Goal: Information Seeking & Learning: Learn about a topic

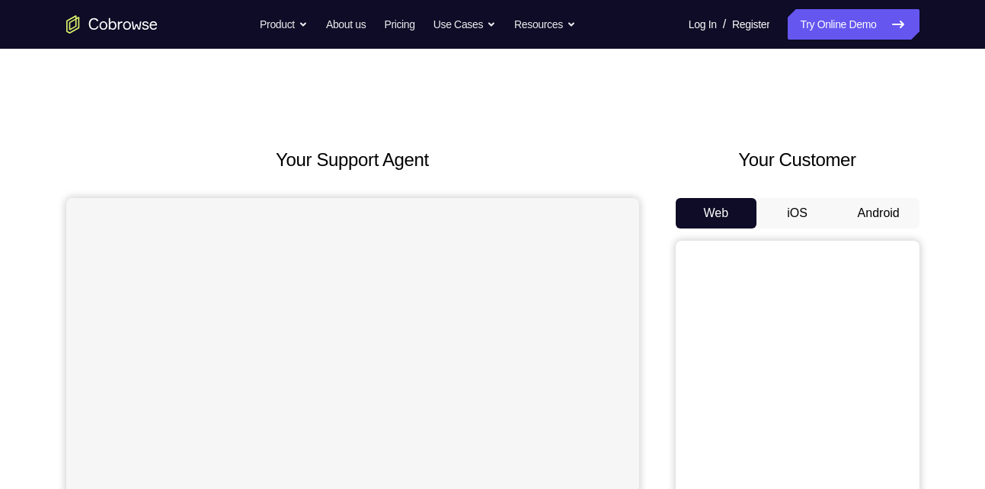
click at [891, 218] on button "Android" at bounding box center [879, 213] width 82 height 30
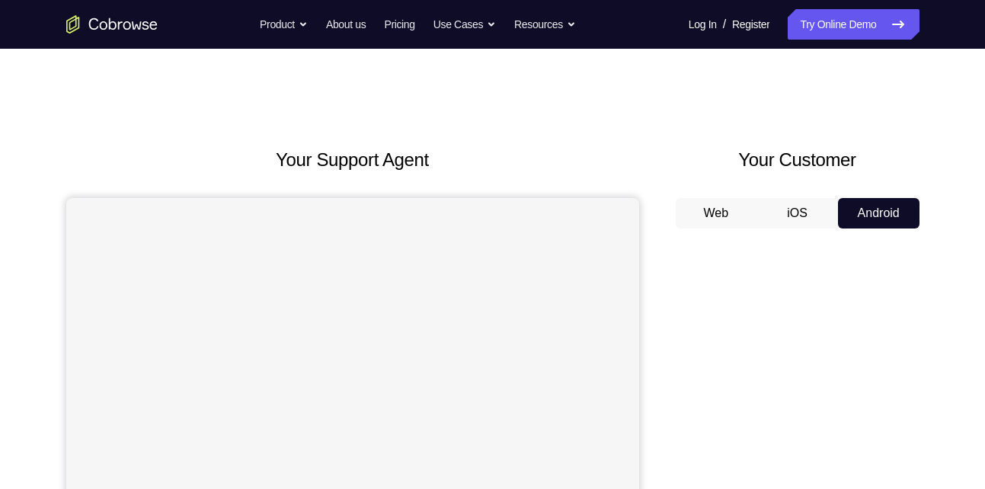
click at [891, 218] on button "Android" at bounding box center [879, 213] width 82 height 30
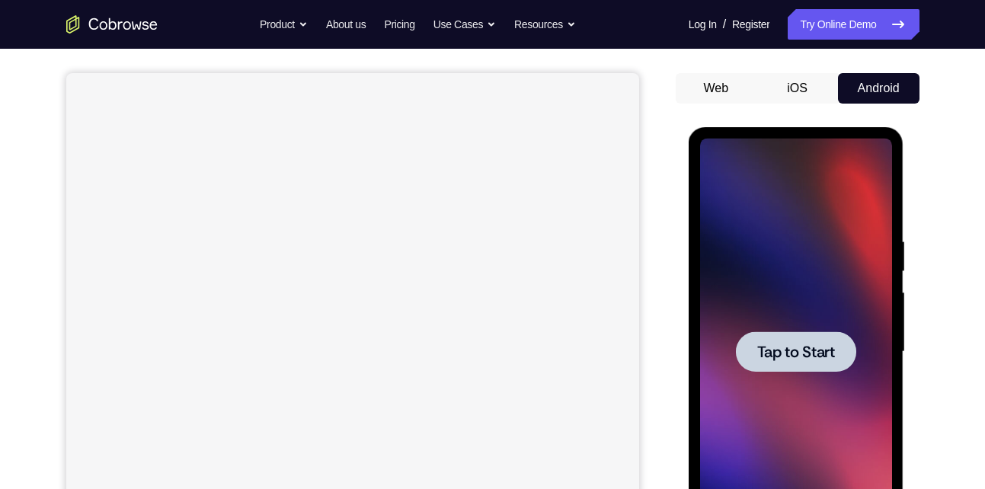
click at [786, 328] on div at bounding box center [796, 352] width 192 height 427
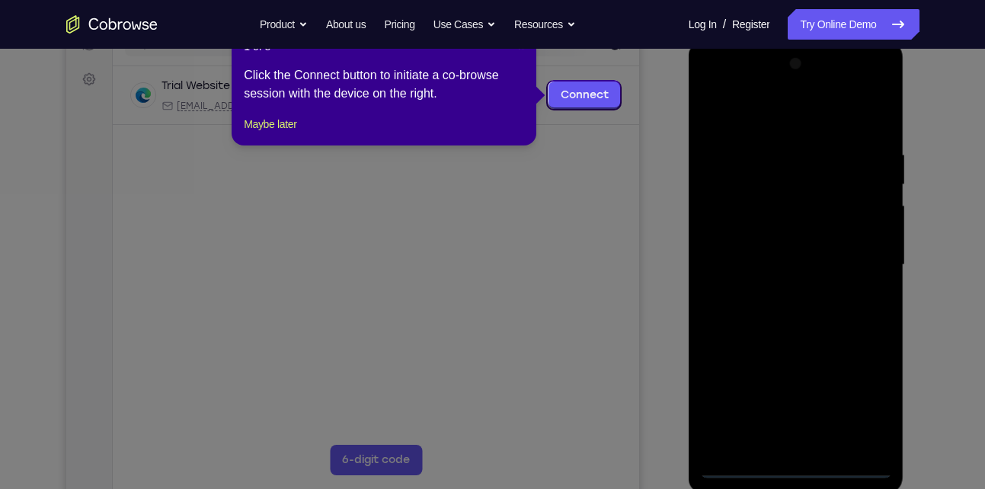
scroll to position [191, 0]
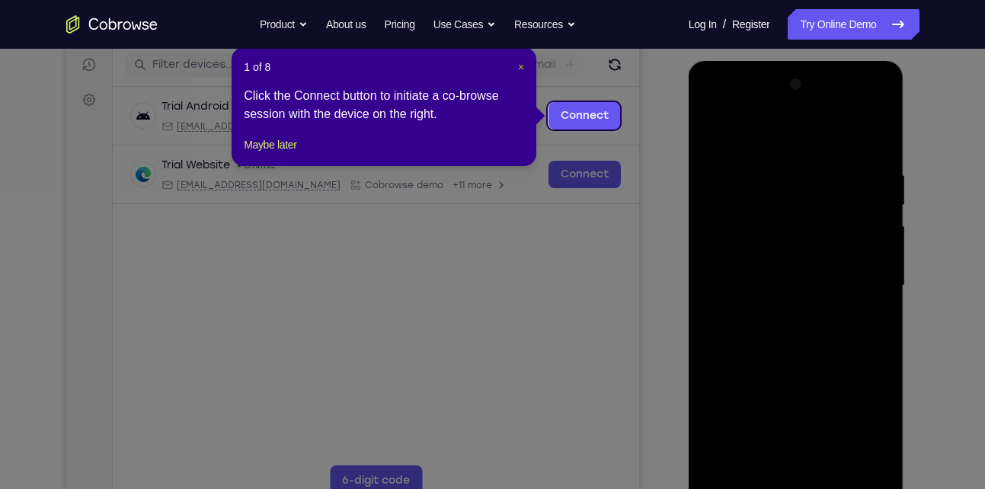
click at [518, 70] on span "×" at bounding box center [521, 67] width 6 height 12
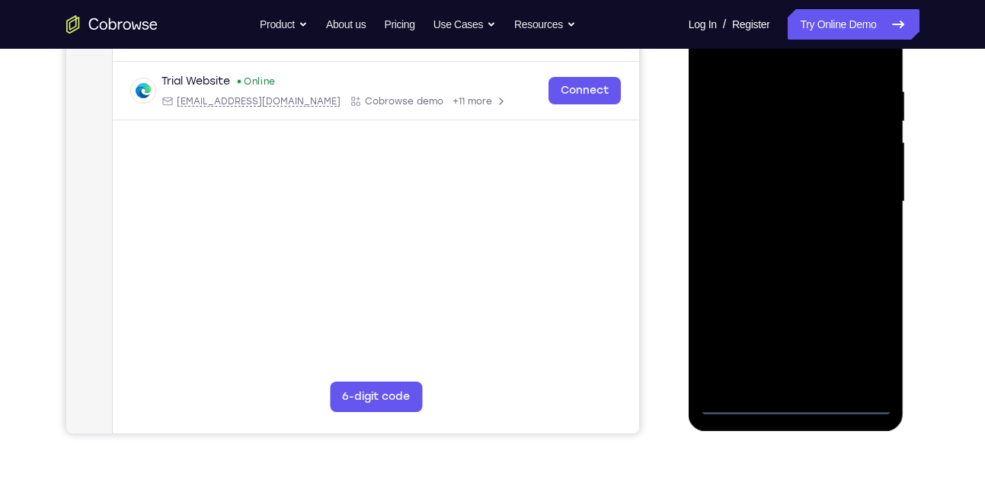
scroll to position [280, 0]
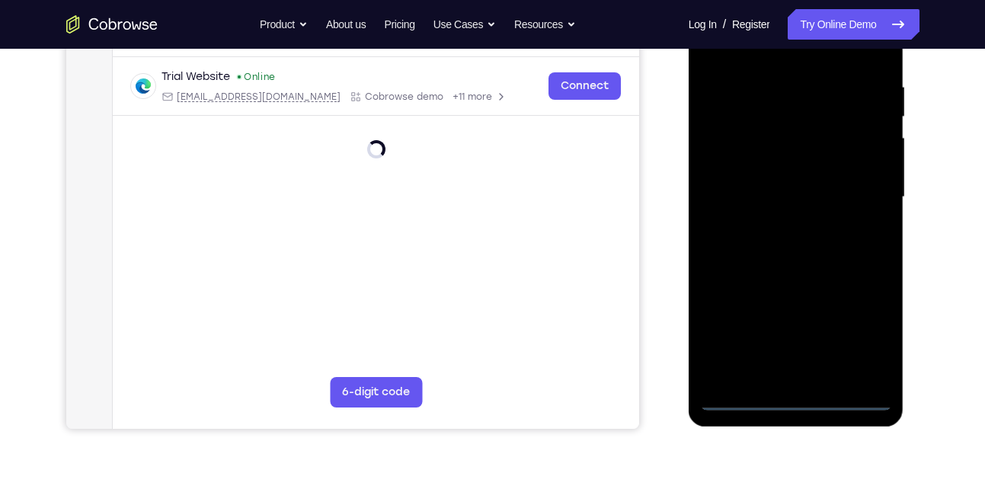
click at [794, 399] on div at bounding box center [796, 197] width 192 height 427
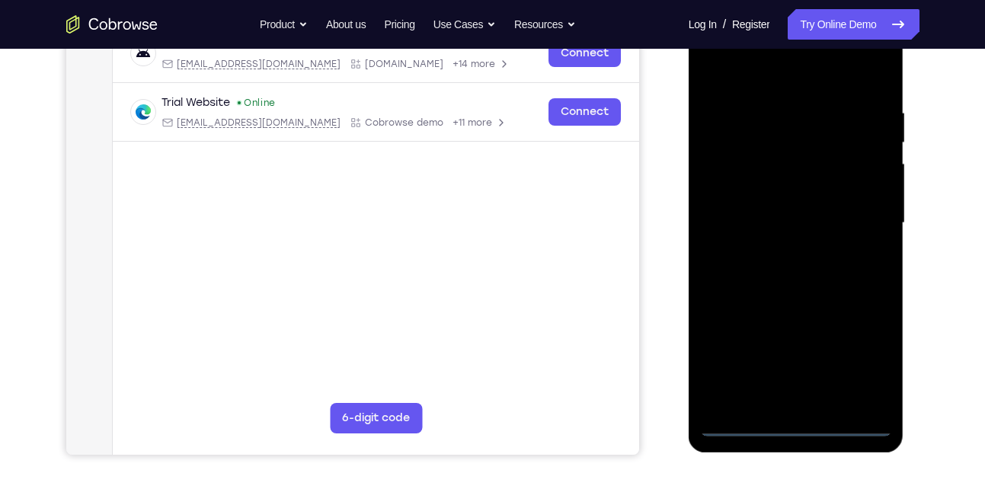
click at [784, 398] on div at bounding box center [796, 223] width 192 height 427
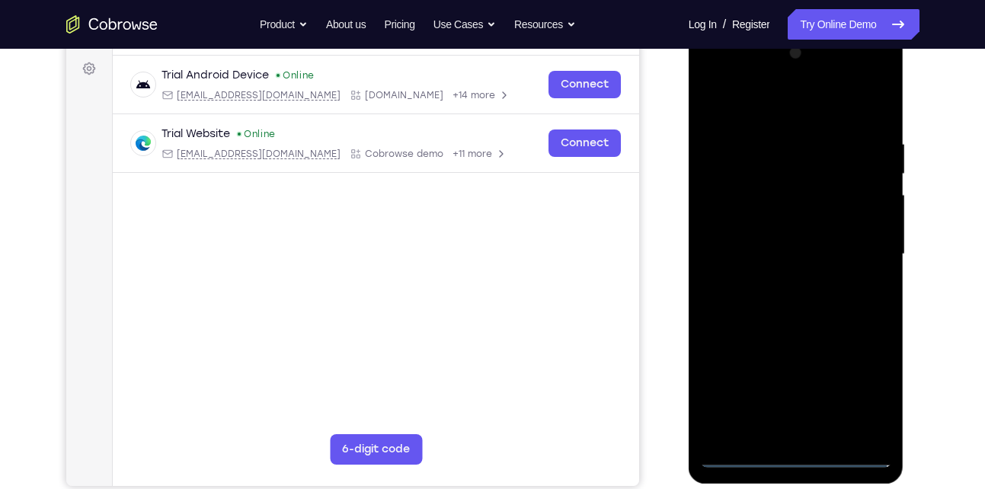
scroll to position [218, 0]
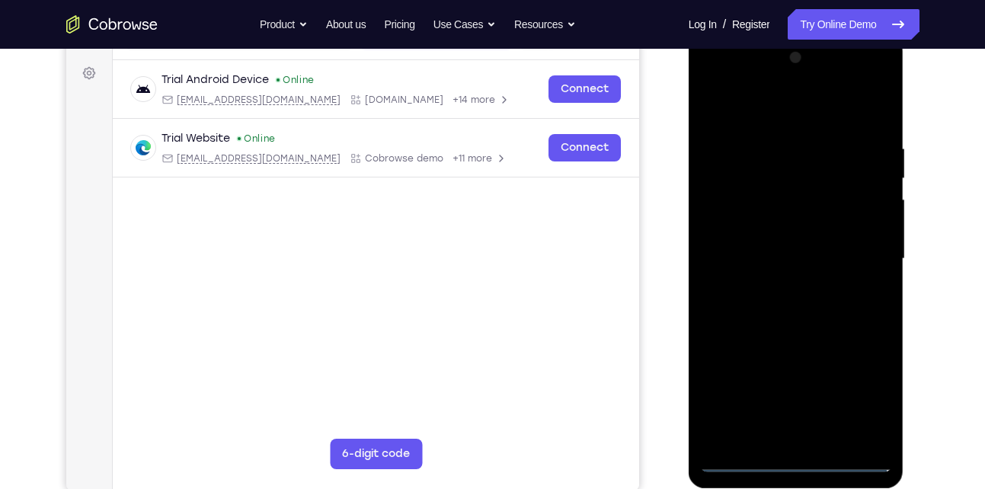
click at [798, 328] on div at bounding box center [796, 259] width 192 height 427
click at [873, 431] on div at bounding box center [796, 259] width 192 height 427
click at [731, 179] on div at bounding box center [796, 259] width 192 height 427
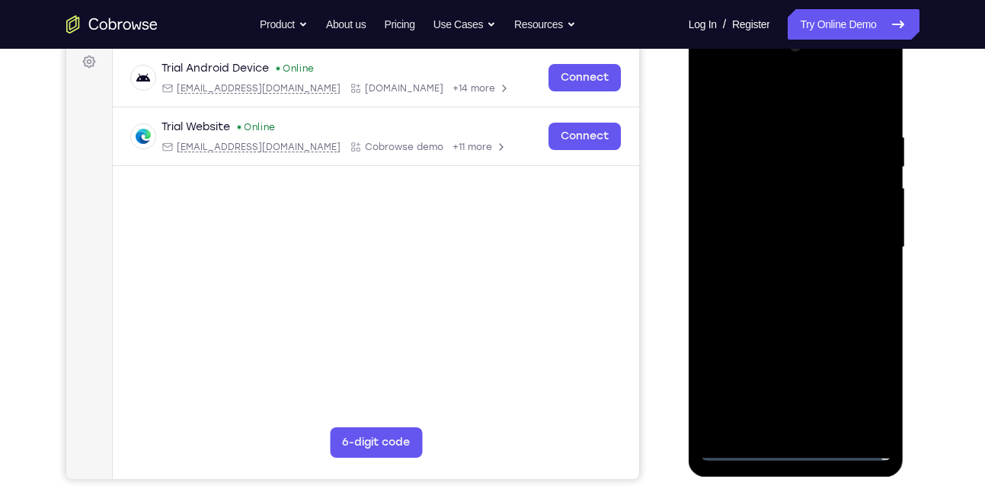
scroll to position [230, 0]
click at [811, 425] on div at bounding box center [796, 247] width 192 height 427
click at [742, 232] on div at bounding box center [796, 247] width 192 height 427
click at [738, 216] on div at bounding box center [796, 247] width 192 height 427
click at [748, 236] on div at bounding box center [796, 247] width 192 height 427
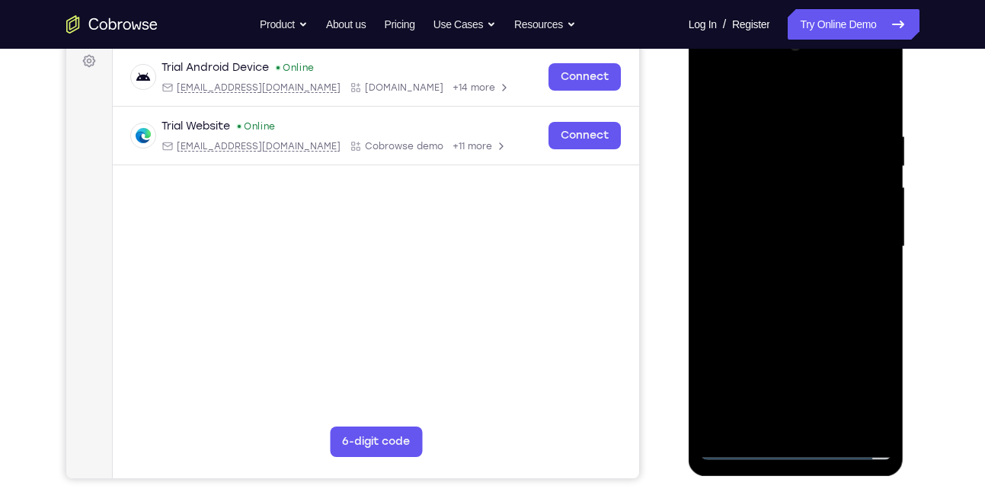
click at [756, 242] on div at bounding box center [796, 247] width 192 height 427
click at [791, 306] on div at bounding box center [796, 247] width 192 height 427
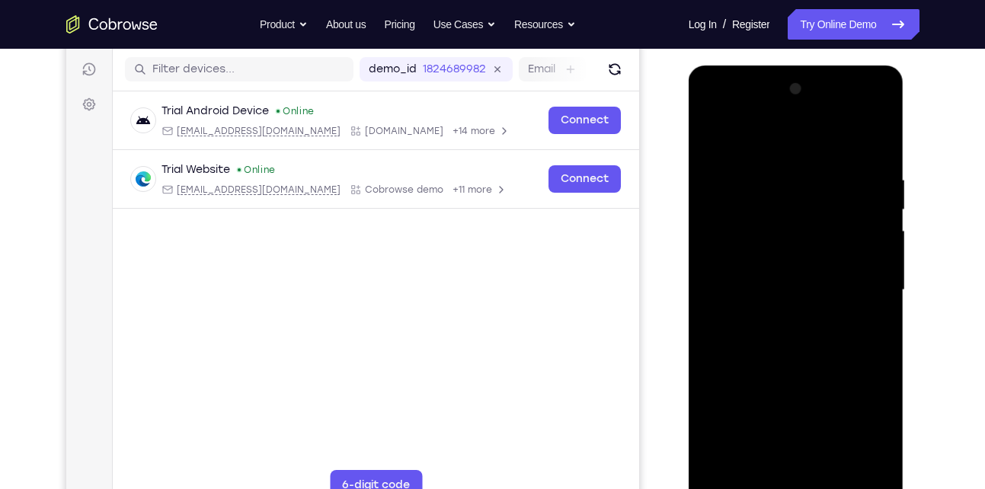
scroll to position [182, 0]
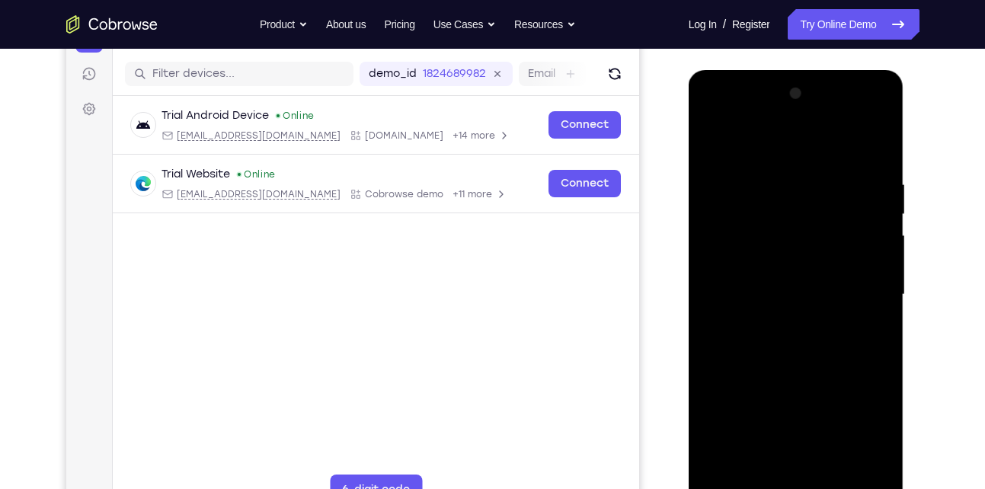
click at [829, 146] on div at bounding box center [796, 295] width 192 height 427
click at [814, 162] on div at bounding box center [796, 295] width 192 height 427
click at [805, 338] on div at bounding box center [796, 295] width 192 height 427
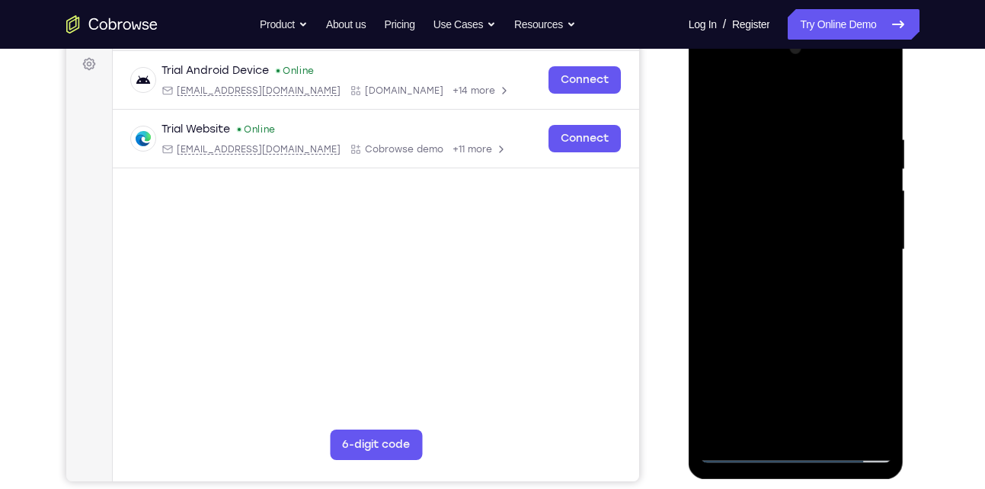
scroll to position [235, 0]
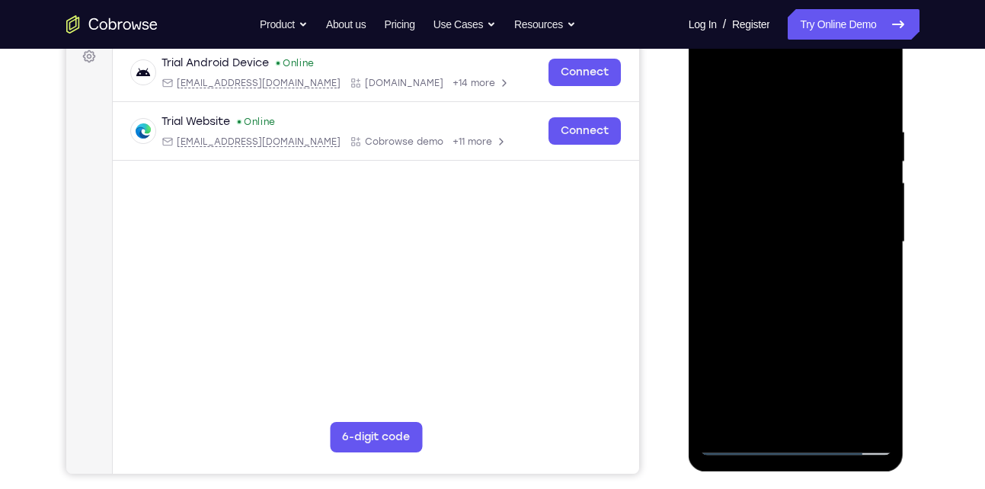
click at [815, 300] on div at bounding box center [796, 242] width 192 height 427
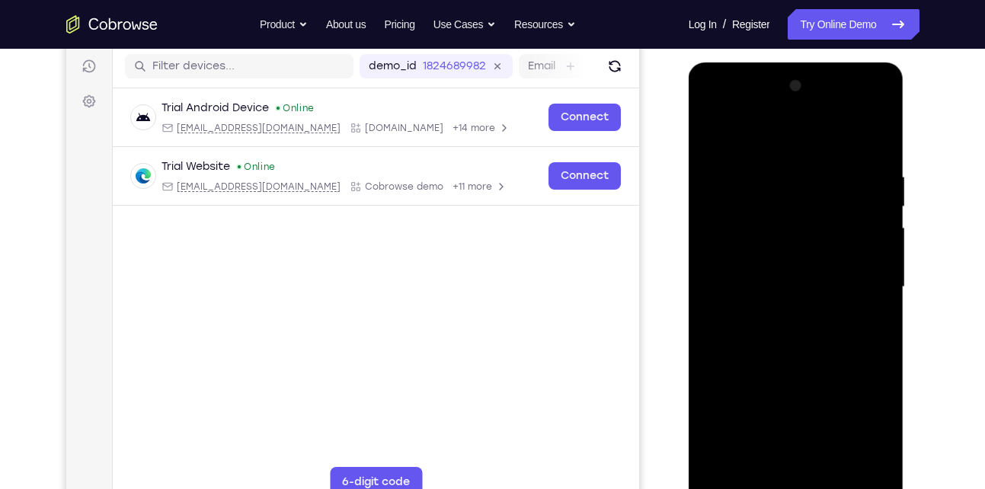
scroll to position [187, 0]
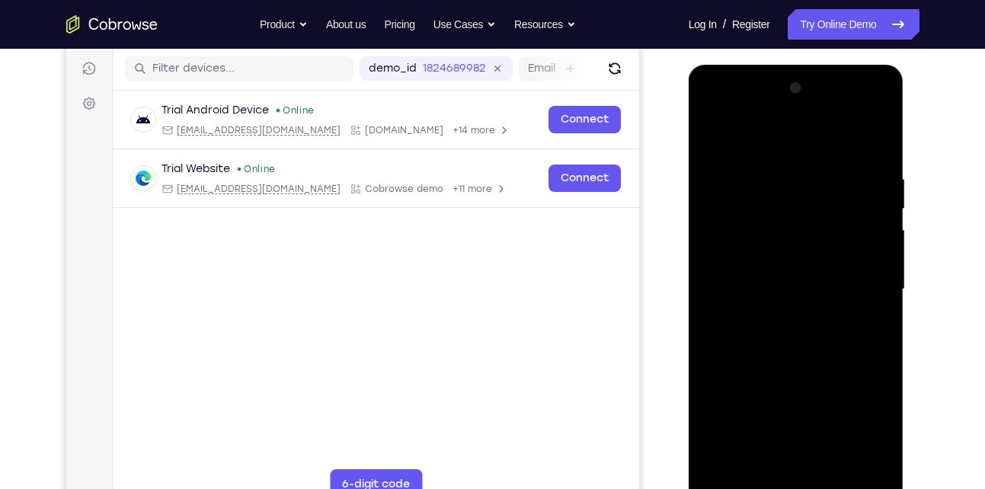
click at [777, 166] on div at bounding box center [796, 289] width 192 height 427
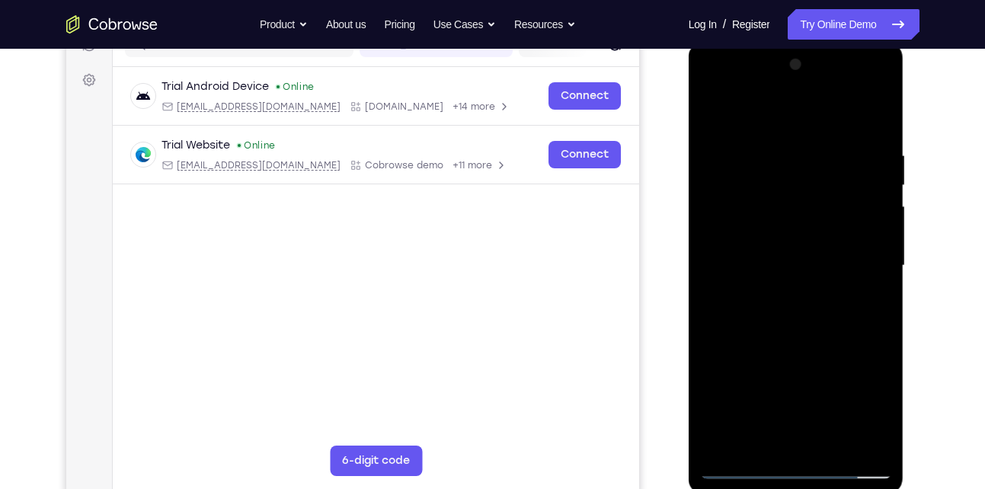
click at [875, 239] on div at bounding box center [796, 266] width 192 height 427
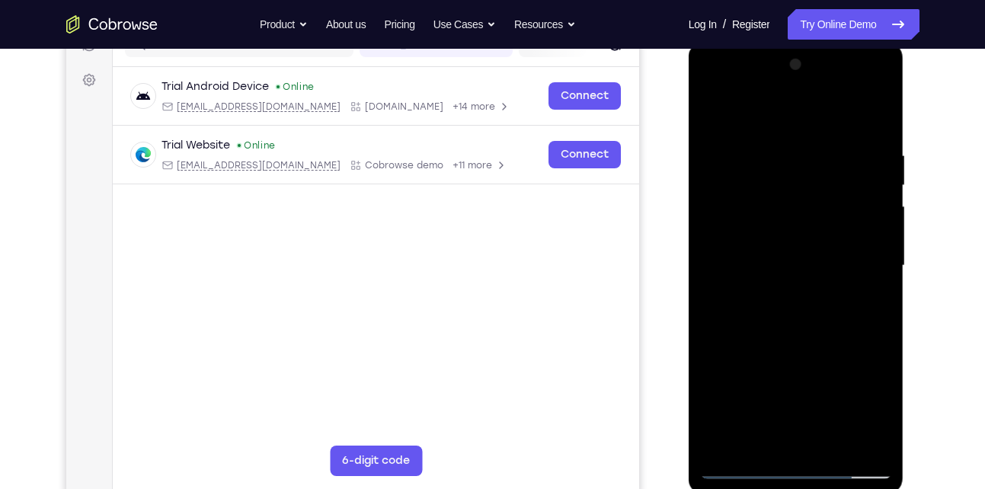
click at [875, 239] on div at bounding box center [796, 266] width 192 height 427
drag, startPoint x: 875, startPoint y: 239, endPoint x: 669, endPoint y: 296, distance: 213.6
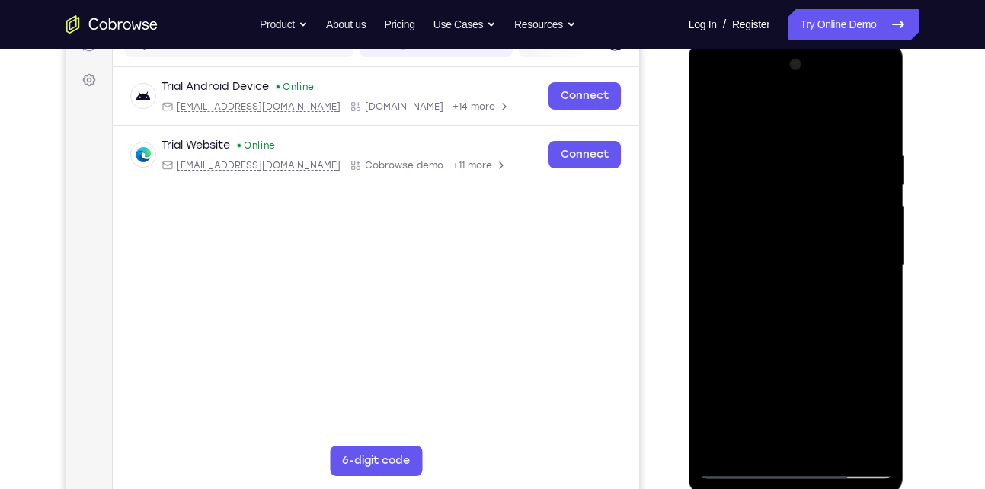
click at [689, 296] on html "Online web based iOS Simulators and Android Emulators. Run iPhone, iPad, Mobile…" at bounding box center [797, 269] width 217 height 457
drag, startPoint x: 876, startPoint y: 268, endPoint x: 719, endPoint y: 292, distance: 158.1
click at [719, 292] on div at bounding box center [796, 266] width 192 height 427
click at [882, 180] on div at bounding box center [796, 266] width 192 height 427
click at [880, 122] on div at bounding box center [796, 266] width 192 height 427
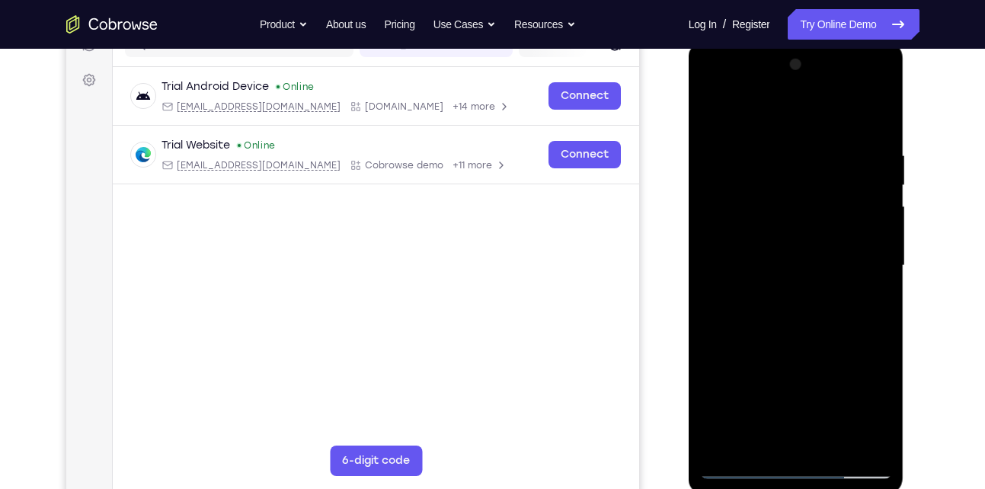
scroll to position [238, 0]
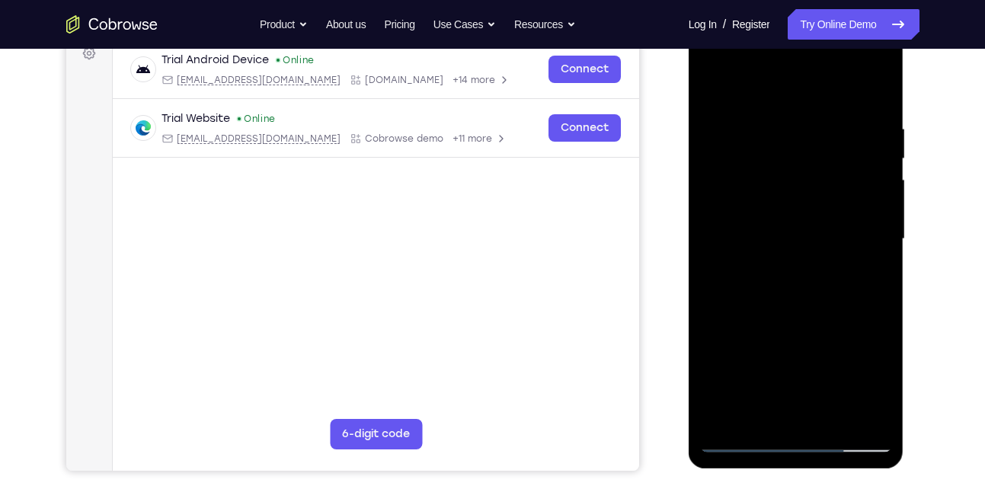
click at [835, 419] on div at bounding box center [796, 239] width 192 height 427
click at [815, 323] on div at bounding box center [796, 239] width 192 height 427
click at [828, 216] on div at bounding box center [796, 239] width 192 height 427
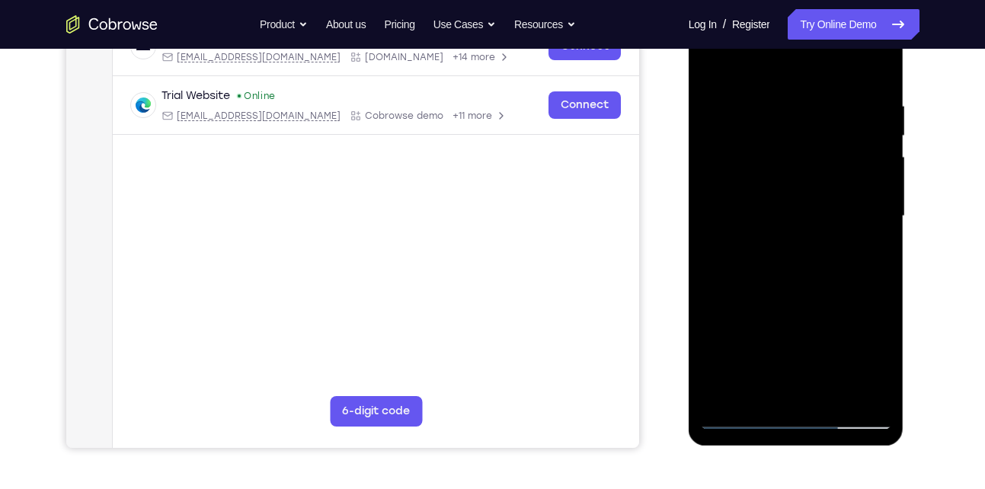
scroll to position [261, 0]
click at [754, 384] on div at bounding box center [796, 215] width 192 height 427
click at [864, 252] on div at bounding box center [796, 215] width 192 height 427
click at [877, 360] on div at bounding box center [796, 215] width 192 height 427
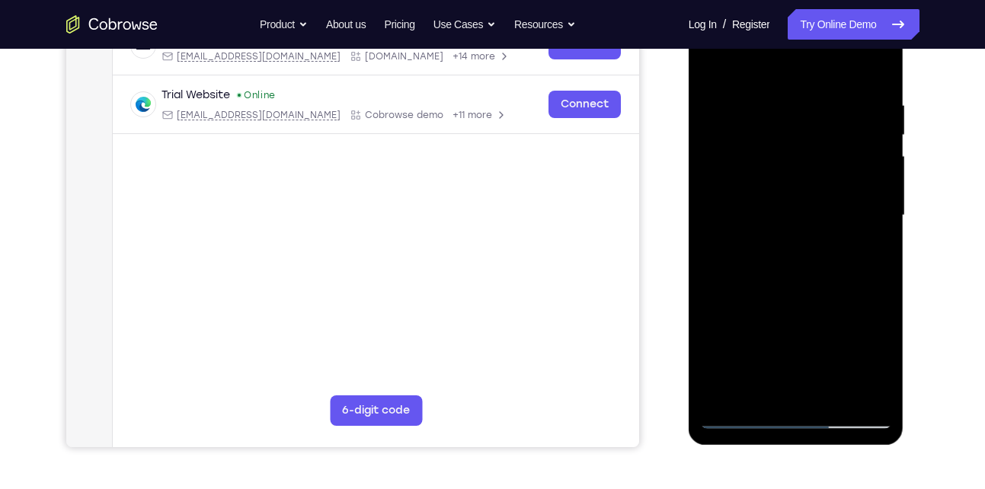
click at [877, 360] on div at bounding box center [796, 215] width 192 height 427
click at [873, 252] on div at bounding box center [796, 215] width 192 height 427
click at [871, 253] on div at bounding box center [796, 215] width 192 height 427
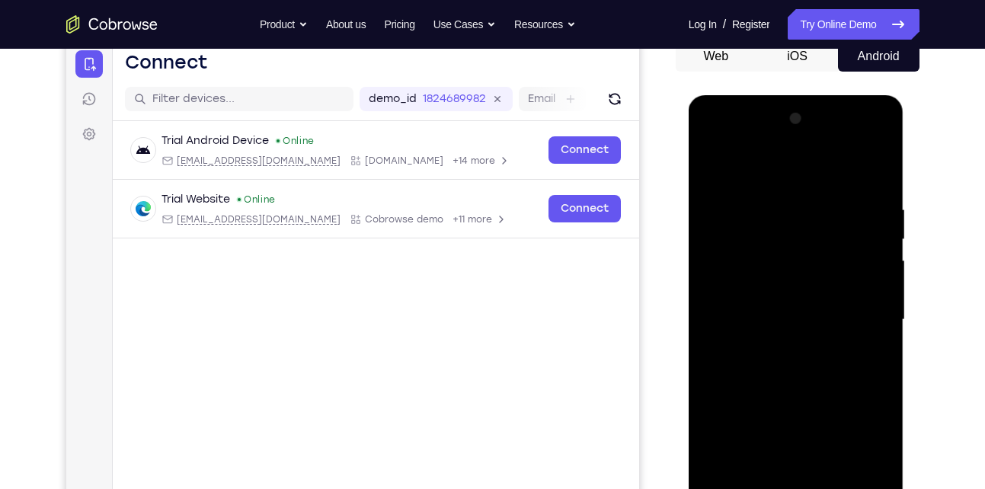
scroll to position [156, 0]
click at [712, 168] on div at bounding box center [796, 320] width 192 height 427
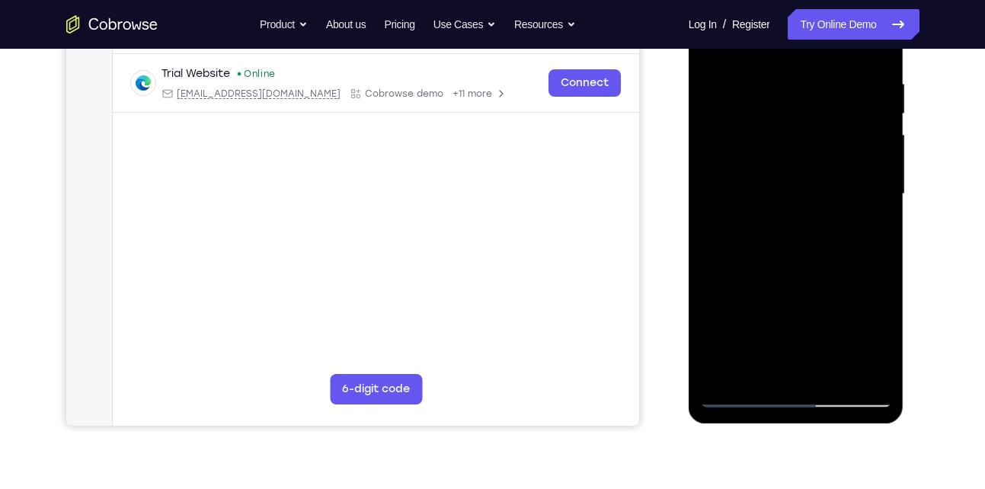
scroll to position [236, 0]
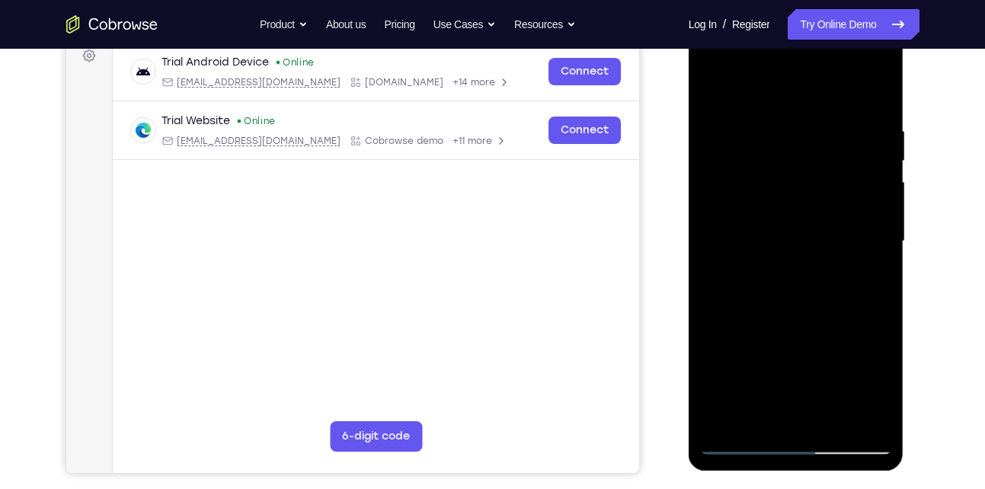
click at [773, 280] on div at bounding box center [796, 241] width 192 height 427
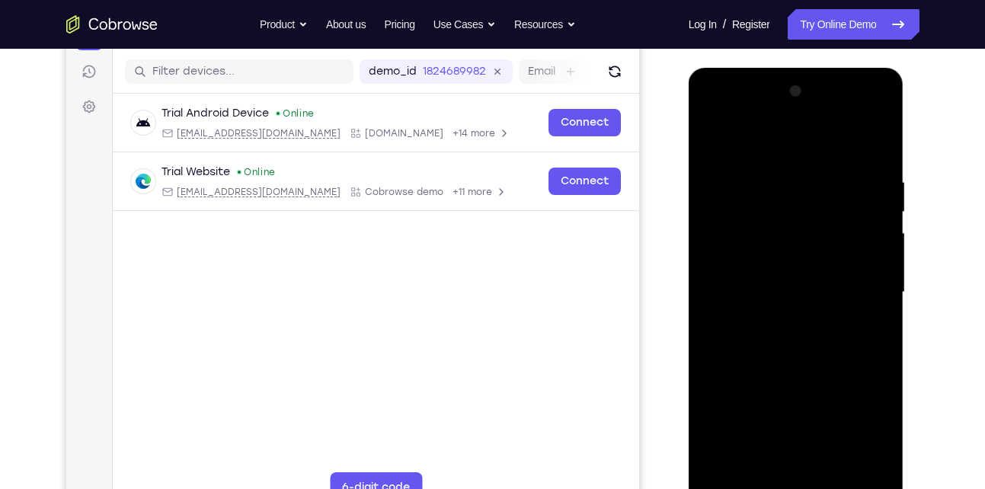
scroll to position [171, 0]
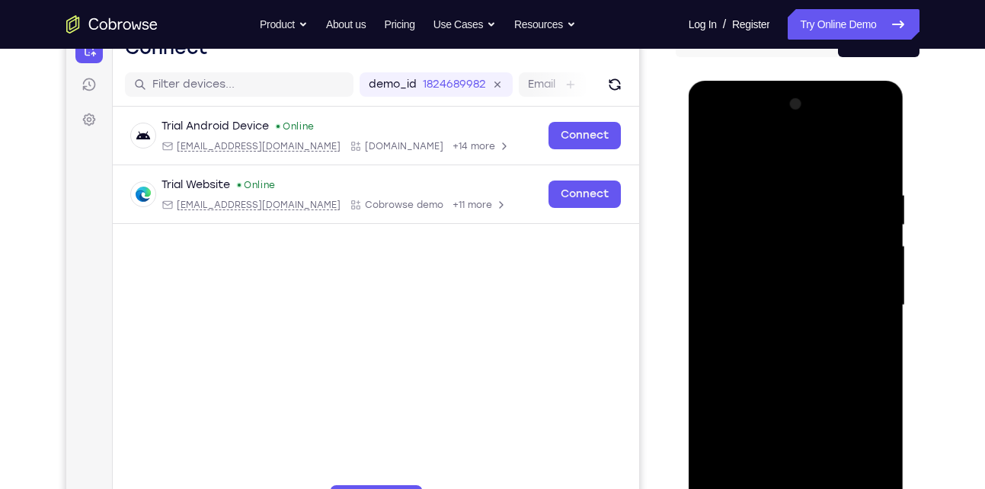
click at [741, 153] on div at bounding box center [796, 305] width 192 height 427
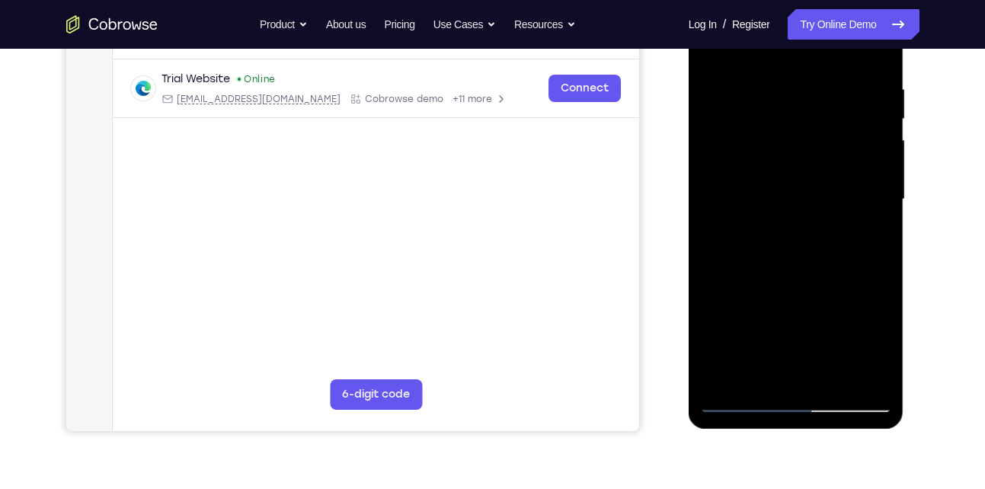
scroll to position [279, 0]
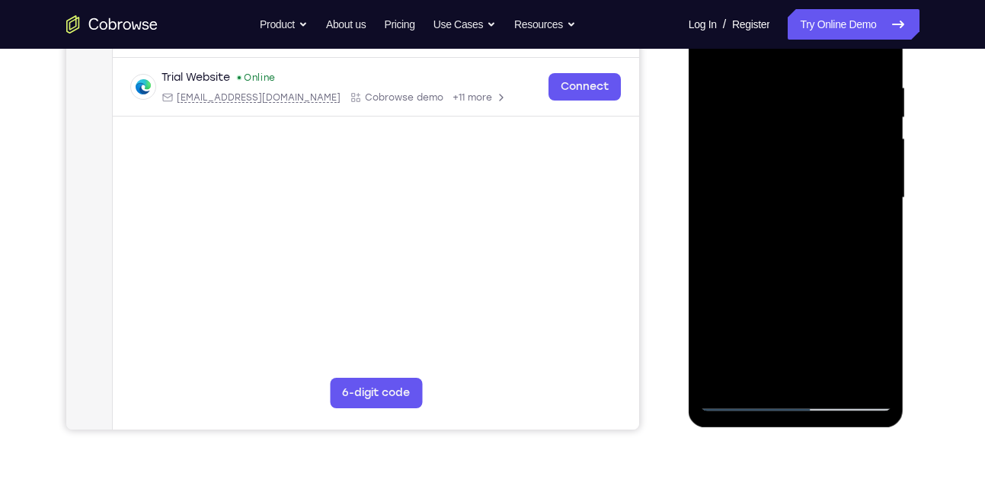
click at [838, 379] on div at bounding box center [796, 198] width 192 height 427
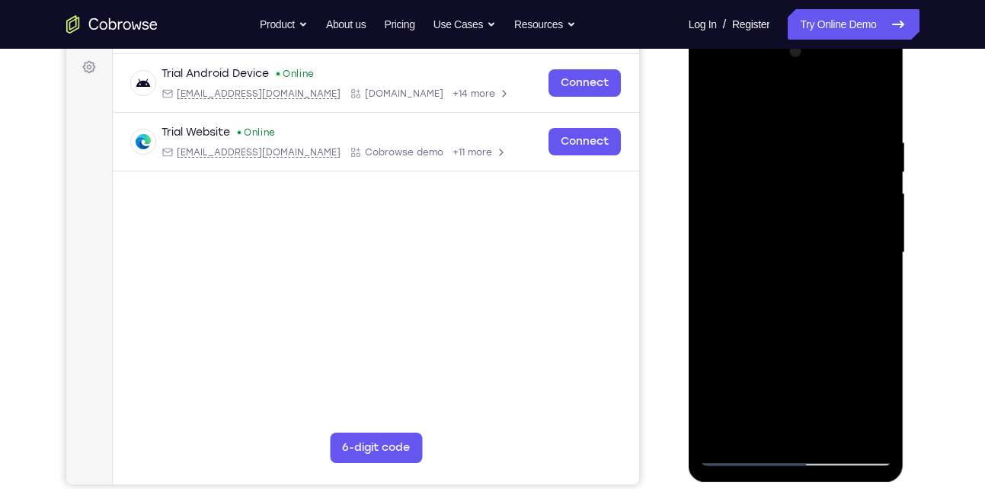
scroll to position [214, 0]
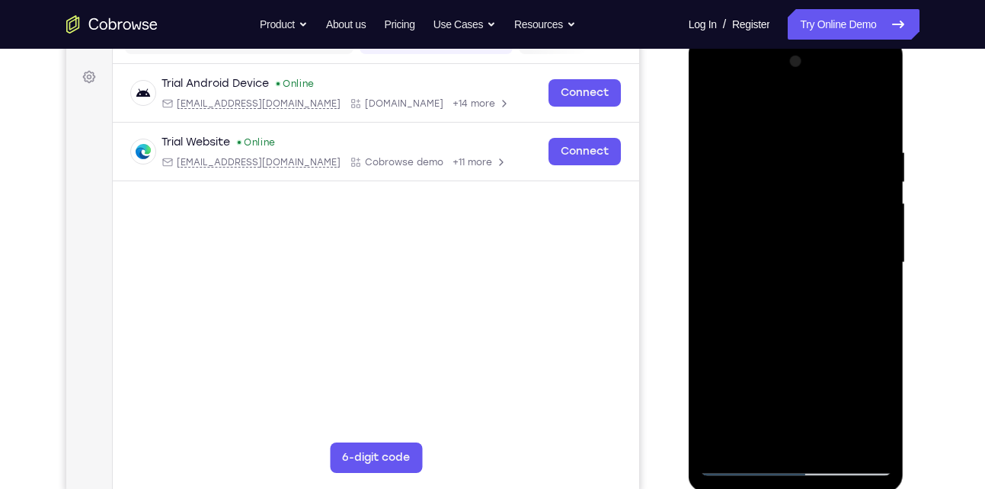
click at [866, 210] on div at bounding box center [796, 263] width 192 height 427
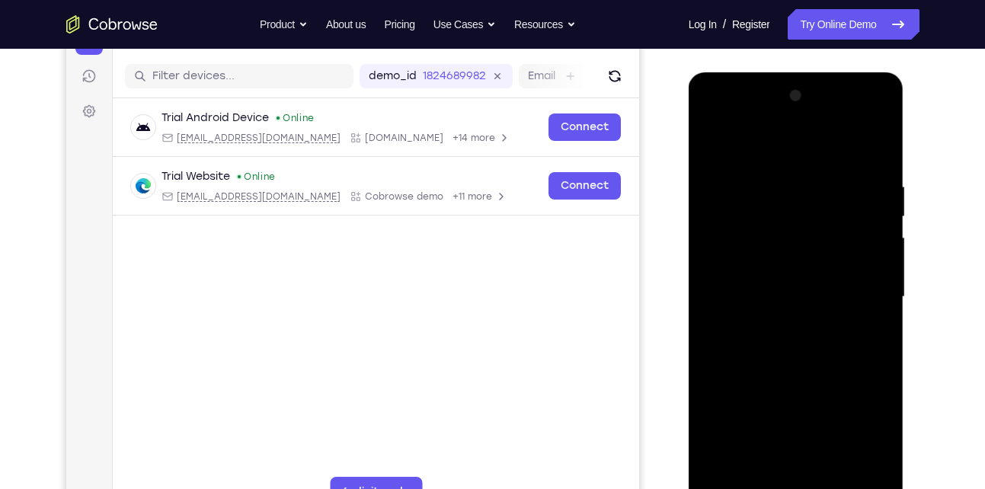
scroll to position [176, 0]
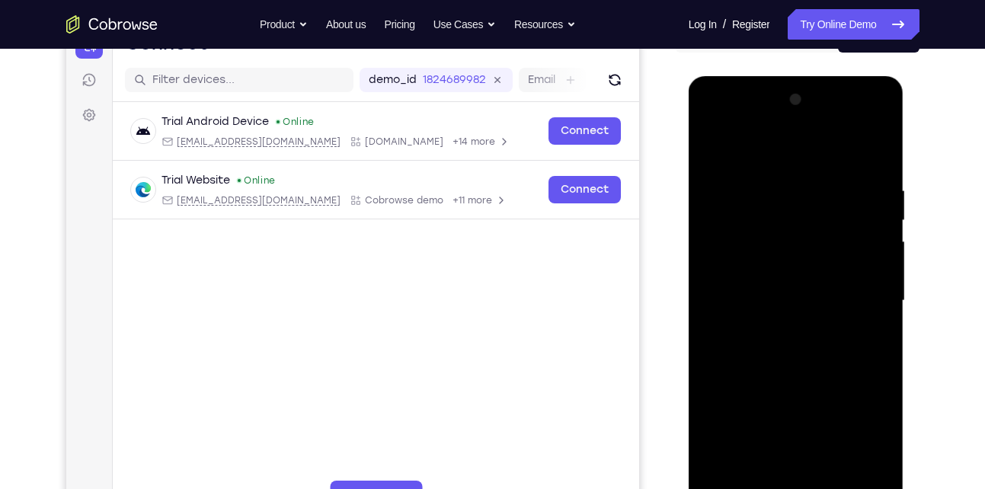
click at [717, 147] on div at bounding box center [796, 301] width 192 height 427
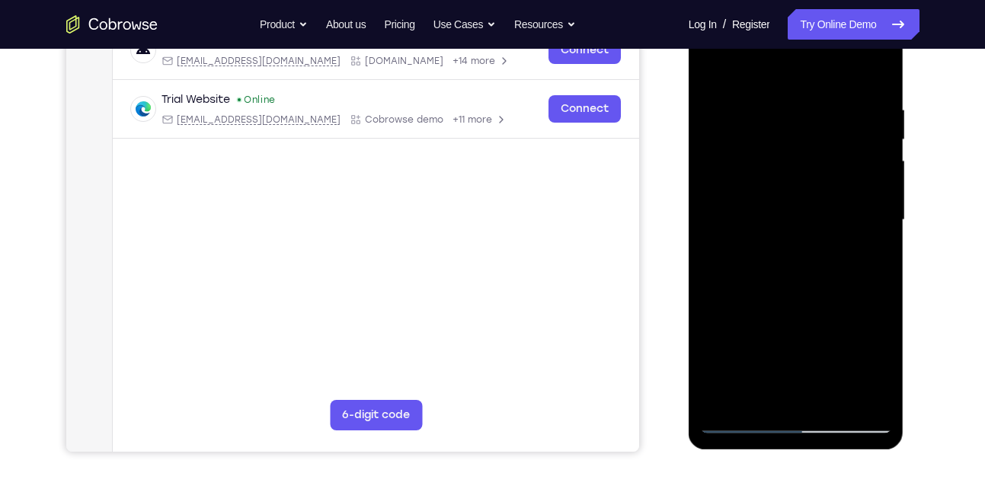
scroll to position [278, 0]
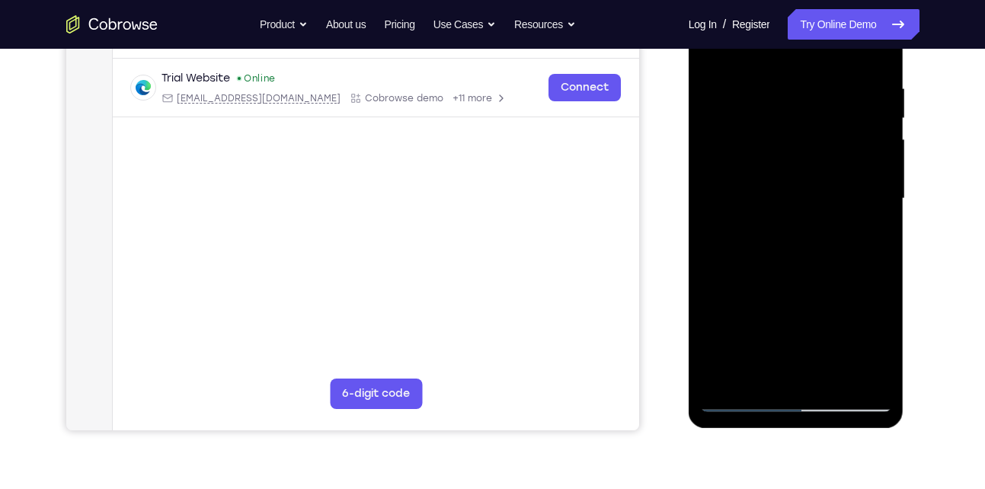
click at [871, 383] on div at bounding box center [796, 199] width 192 height 427
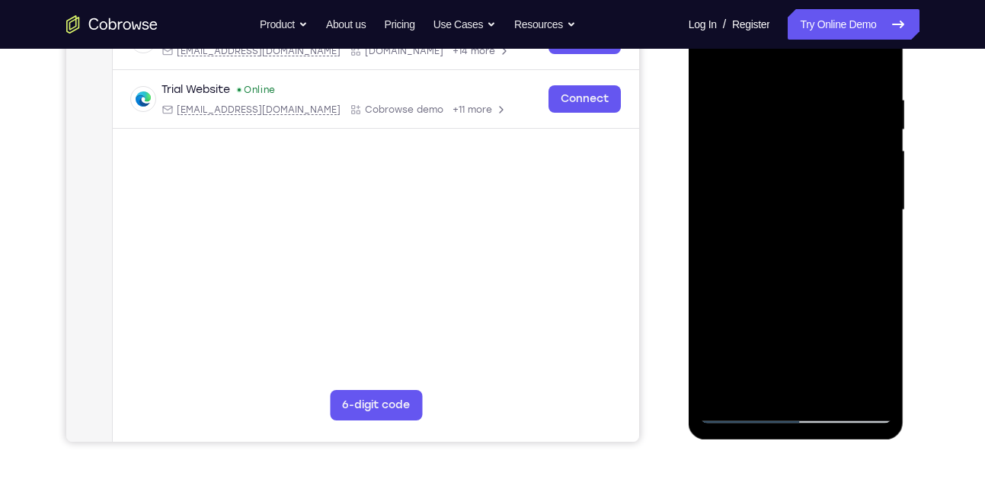
click at [727, 385] on div at bounding box center [796, 210] width 192 height 427
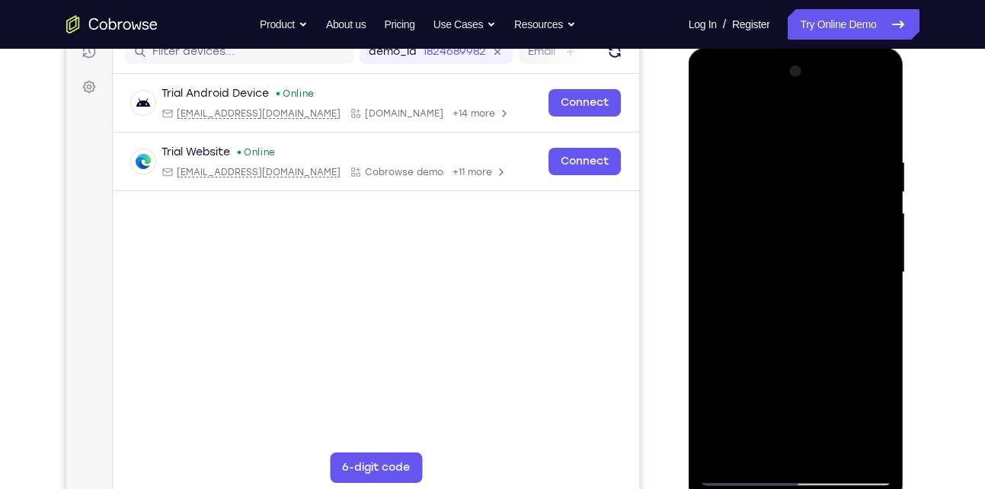
scroll to position [202, 0]
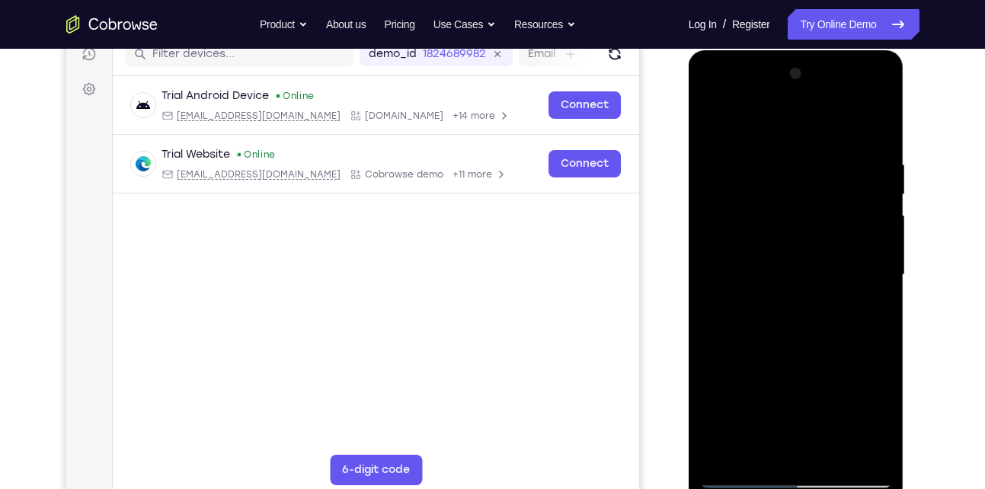
drag, startPoint x: 790, startPoint y: 194, endPoint x: 780, endPoint y: 320, distance: 126.9
click at [780, 320] on div at bounding box center [796, 275] width 192 height 427
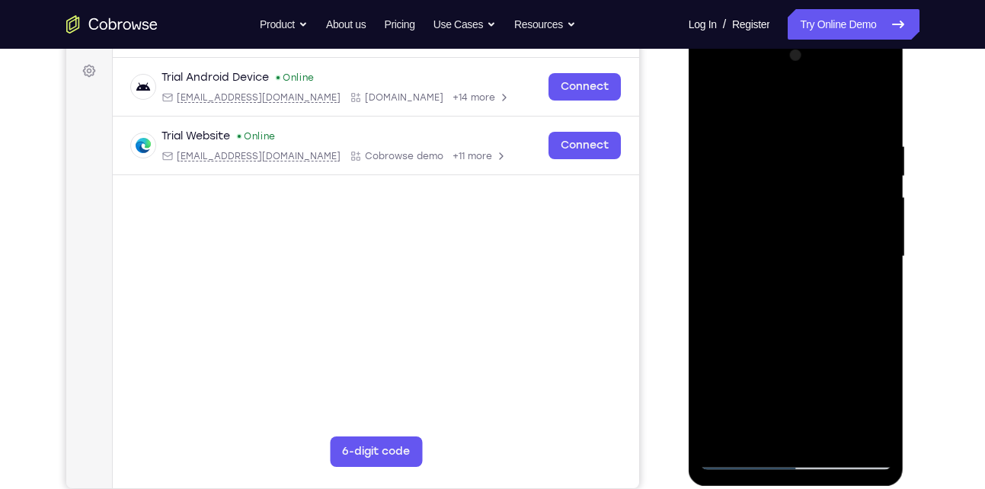
scroll to position [221, 0]
click at [764, 133] on div at bounding box center [796, 256] width 192 height 427
click at [869, 210] on div at bounding box center [796, 256] width 192 height 427
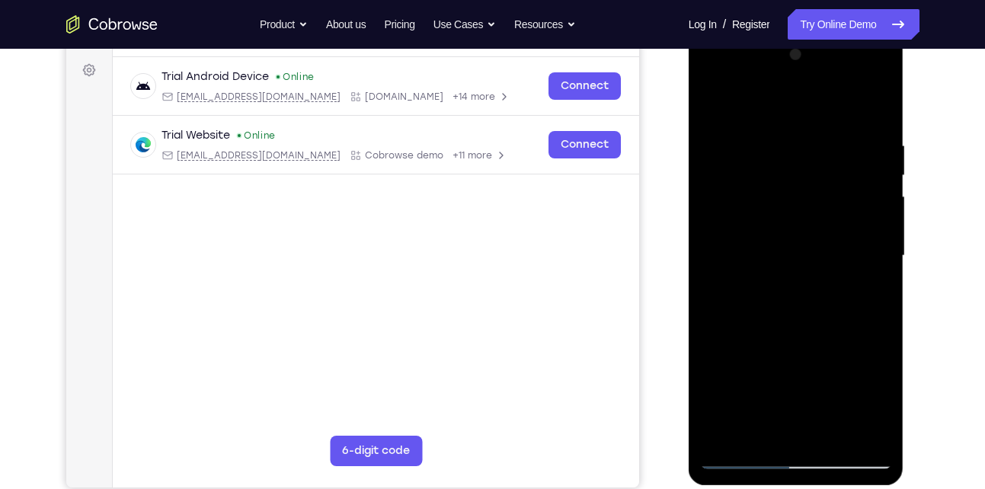
click at [869, 210] on div at bounding box center [796, 256] width 192 height 427
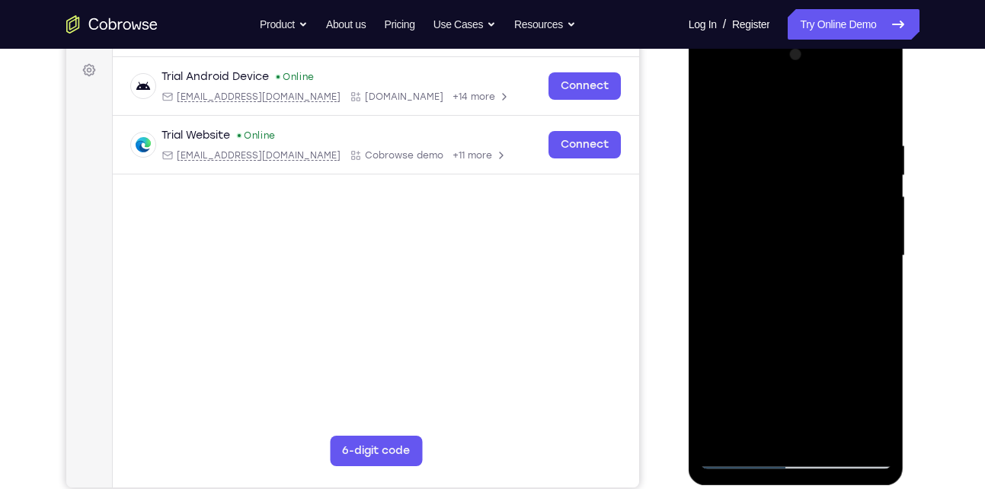
click at [869, 210] on div at bounding box center [796, 256] width 192 height 427
drag, startPoint x: 869, startPoint y: 210, endPoint x: 675, endPoint y: 250, distance: 198.4
click at [689, 250] on html "Online web based iOS Simulators and Android Emulators. Run iPhone, iPad, Mobile…" at bounding box center [797, 259] width 217 height 457
click at [878, 109] on div at bounding box center [796, 256] width 192 height 427
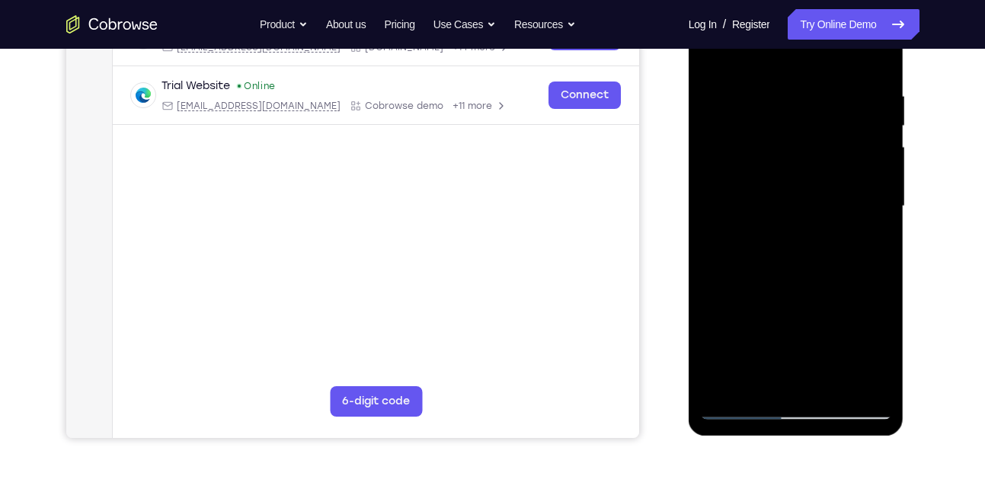
scroll to position [271, 0]
click at [834, 387] on div at bounding box center [796, 205] width 192 height 427
click at [803, 221] on div at bounding box center [796, 205] width 192 height 427
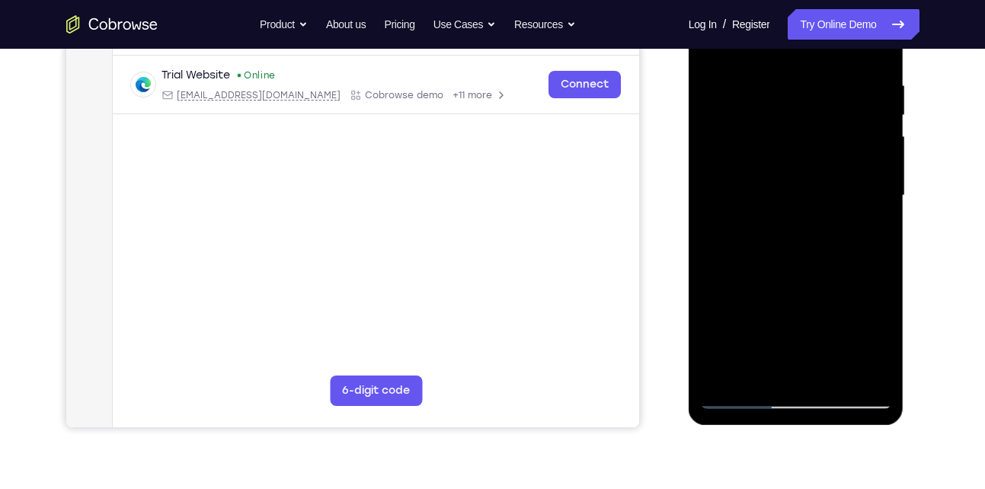
scroll to position [282, 0]
click at [764, 367] on div at bounding box center [796, 195] width 192 height 427
click at [755, 370] on div at bounding box center [796, 195] width 192 height 427
click at [839, 286] on div at bounding box center [796, 195] width 192 height 427
click at [873, 221] on div at bounding box center [796, 195] width 192 height 427
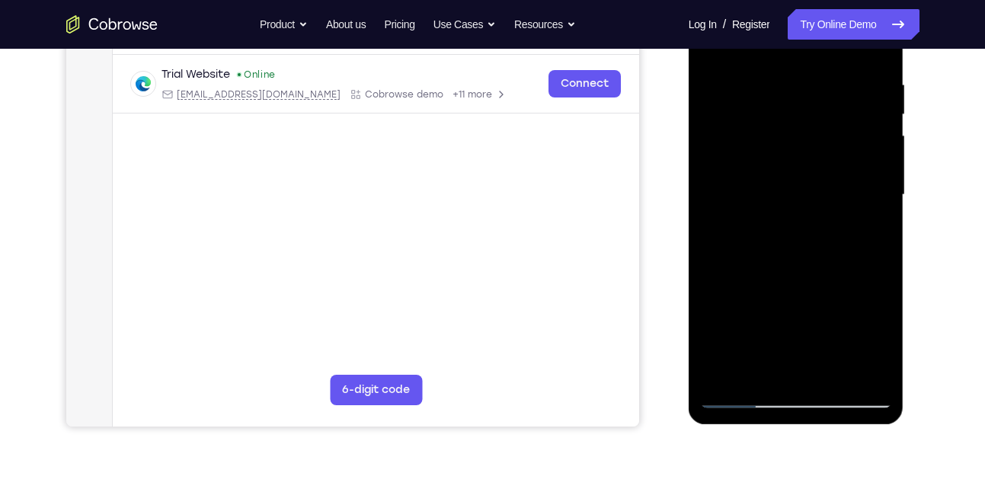
click at [758, 368] on div at bounding box center [796, 195] width 192 height 427
click at [797, 334] on div at bounding box center [796, 195] width 192 height 427
click at [865, 220] on div at bounding box center [796, 195] width 192 height 427
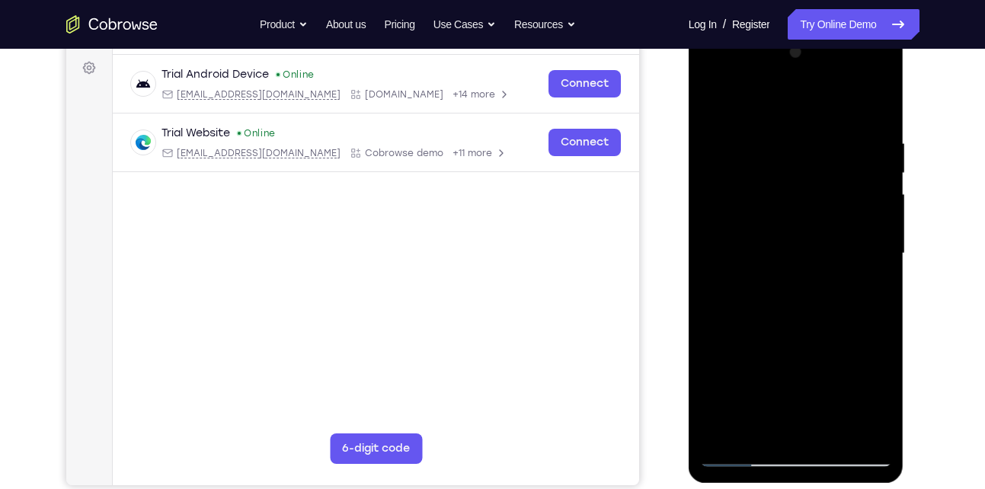
scroll to position [216, 0]
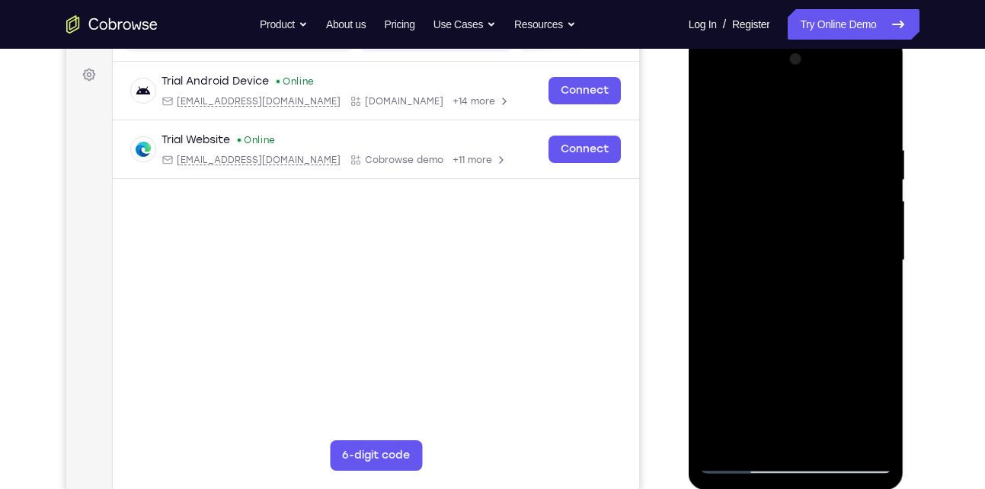
click at [710, 105] on div at bounding box center [796, 260] width 192 height 427
click at [710, 106] on div at bounding box center [796, 260] width 192 height 427
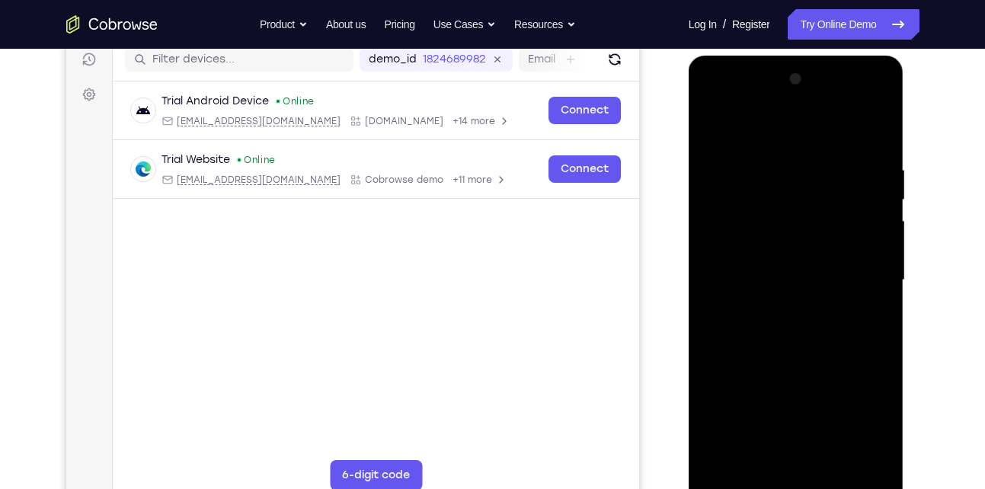
scroll to position [196, 0]
click at [882, 127] on div at bounding box center [796, 281] width 192 height 427
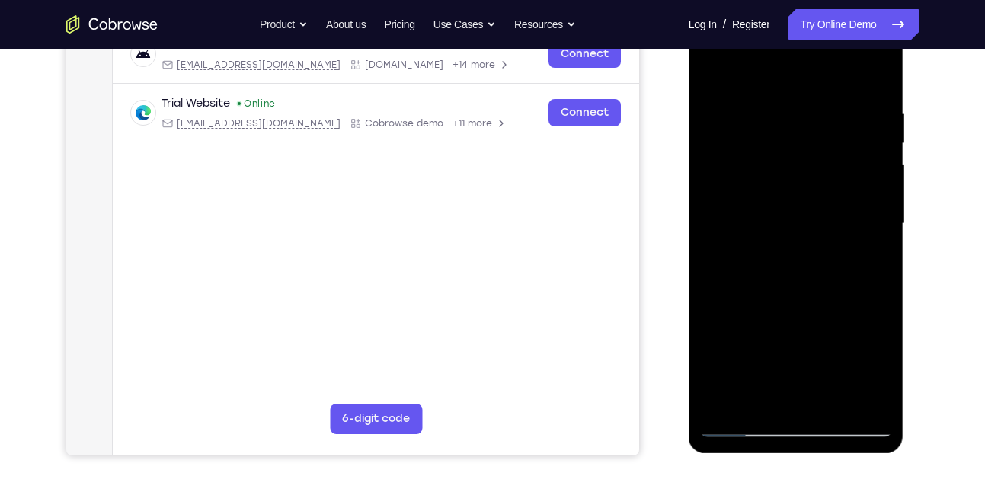
scroll to position [252, 0]
click at [755, 155] on div at bounding box center [796, 224] width 192 height 427
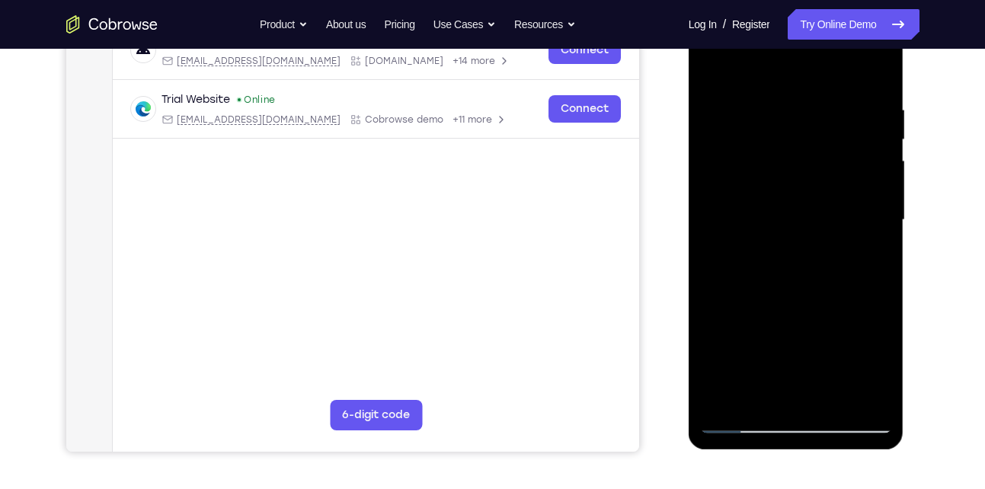
scroll to position [258, 0]
click at [809, 326] on div at bounding box center [796, 219] width 192 height 427
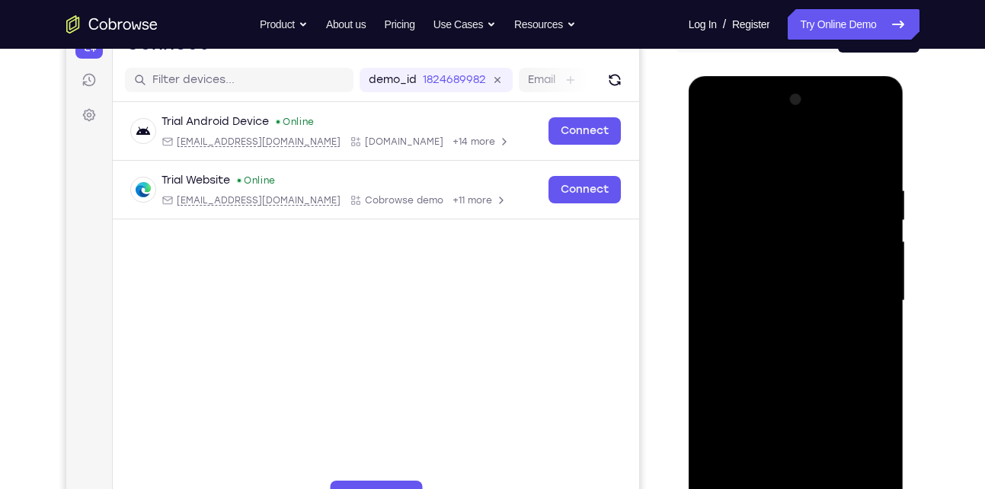
scroll to position [174, 0]
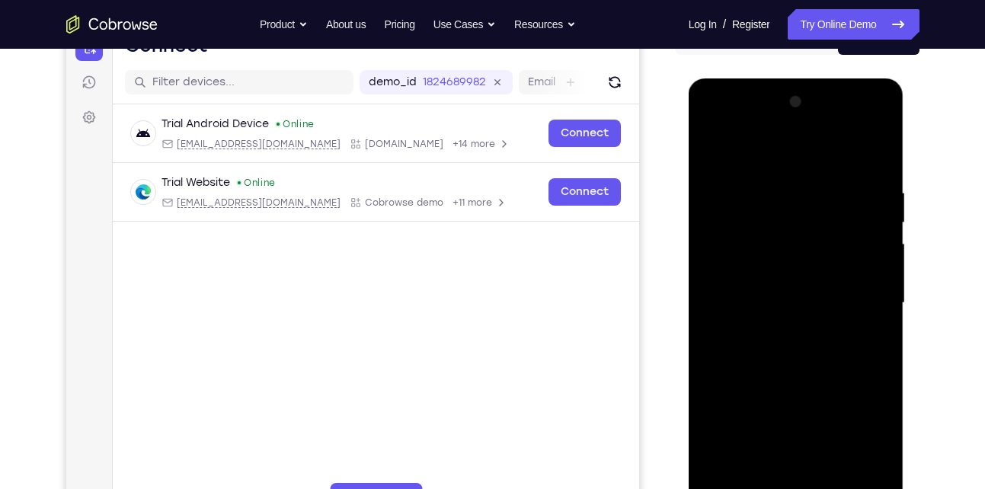
click at [715, 142] on div at bounding box center [796, 303] width 192 height 427
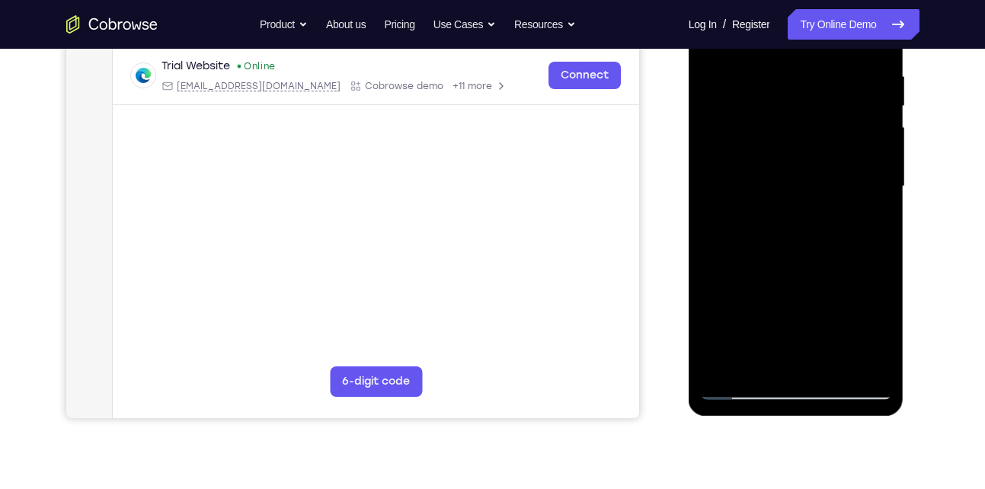
scroll to position [251, 0]
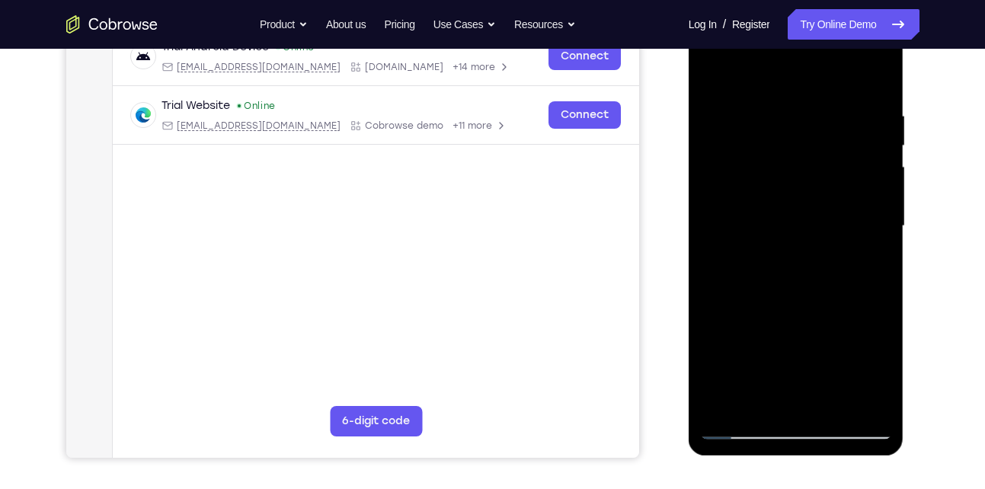
click at [750, 183] on div at bounding box center [796, 226] width 192 height 427
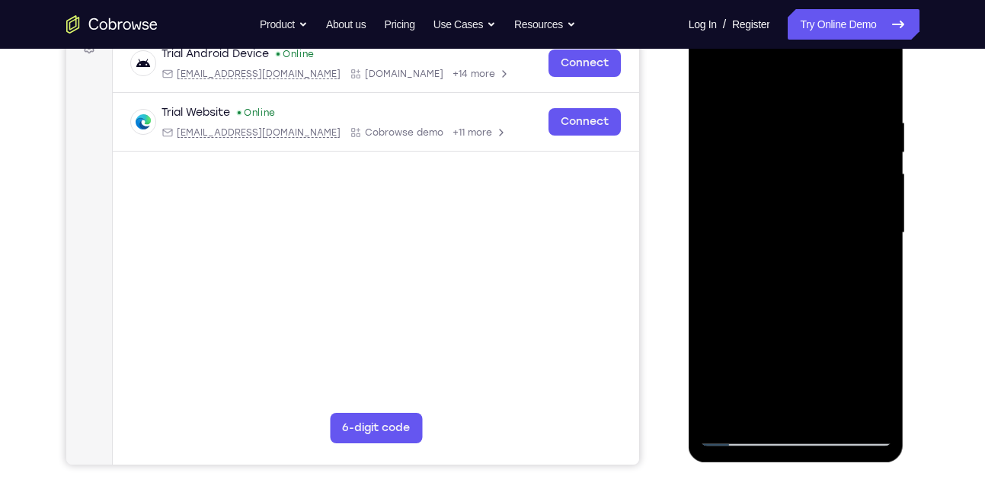
scroll to position [241, 0]
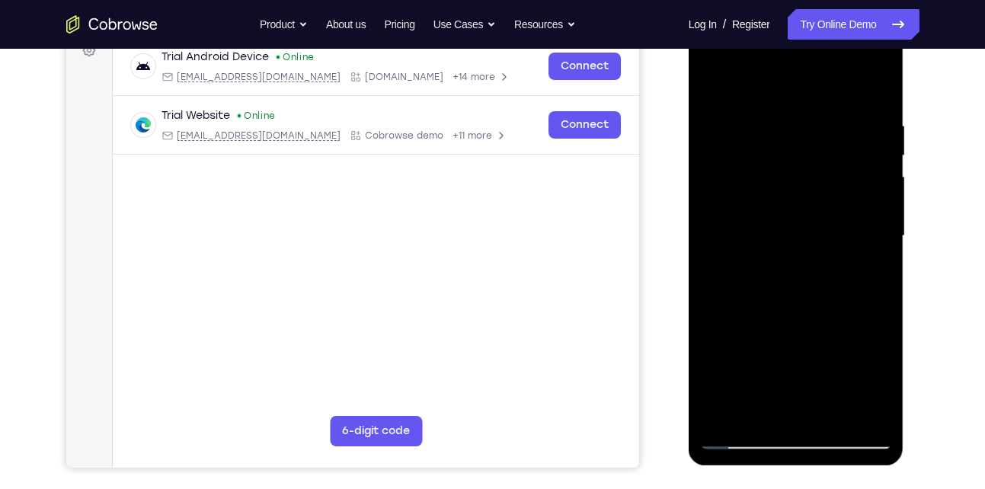
click at [854, 262] on div at bounding box center [796, 236] width 192 height 427
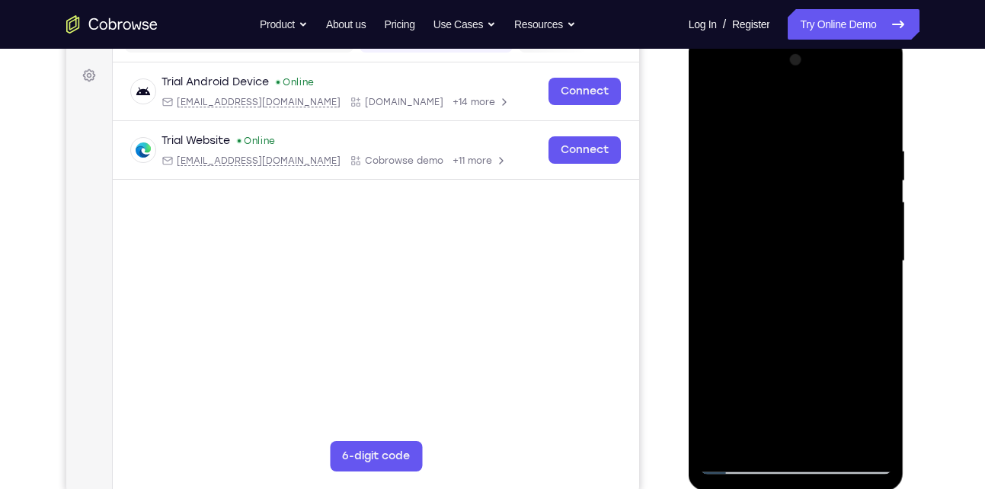
scroll to position [212, 0]
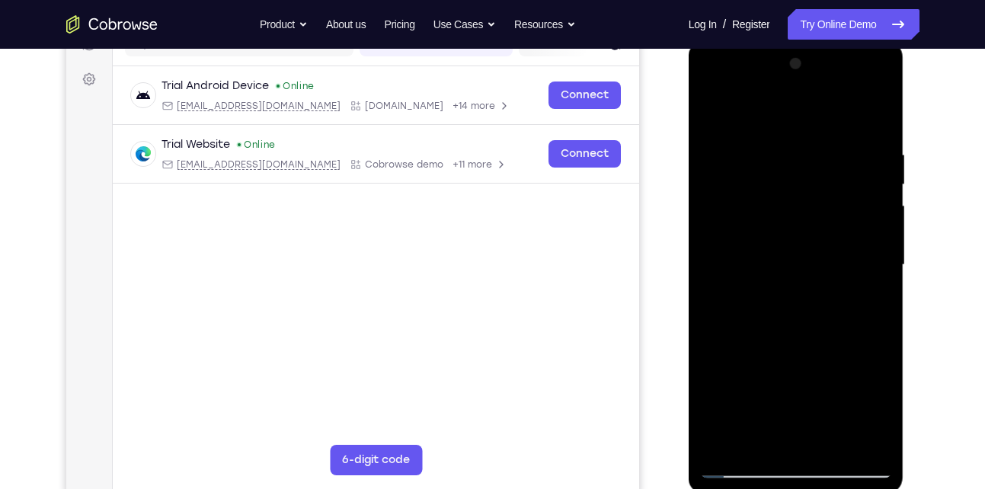
click at [713, 111] on div at bounding box center [796, 265] width 192 height 427
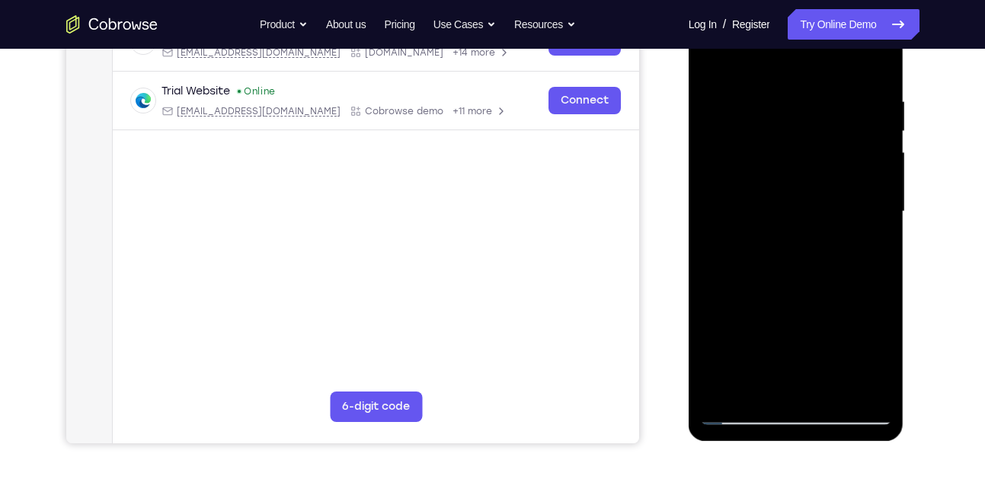
scroll to position [280, 0]
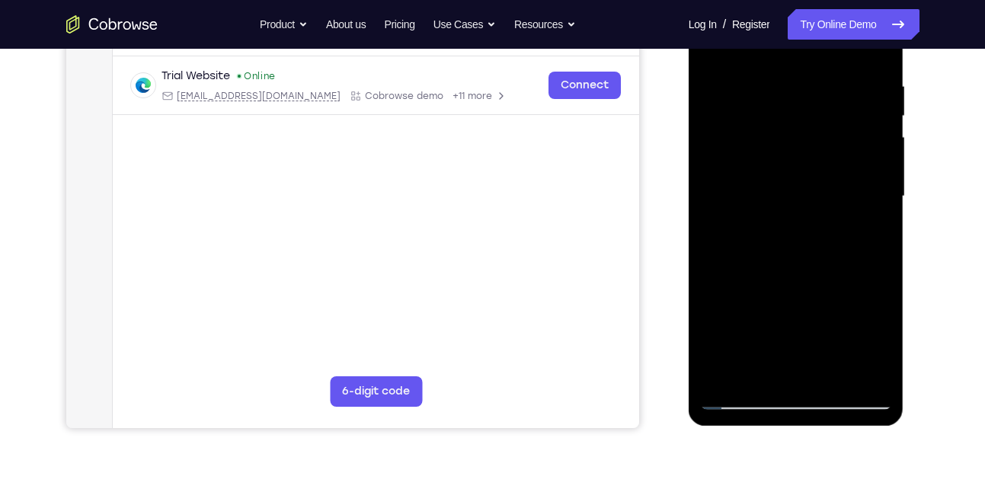
drag, startPoint x: 780, startPoint y: 195, endPoint x: 779, endPoint y: 152, distance: 42.7
click at [779, 152] on div at bounding box center [796, 196] width 192 height 427
drag, startPoint x: 800, startPoint y: 279, endPoint x: 790, endPoint y: 160, distance: 119.3
click at [790, 160] on div at bounding box center [796, 196] width 192 height 427
drag, startPoint x: 793, startPoint y: 312, endPoint x: 793, endPoint y: 189, distance: 122.7
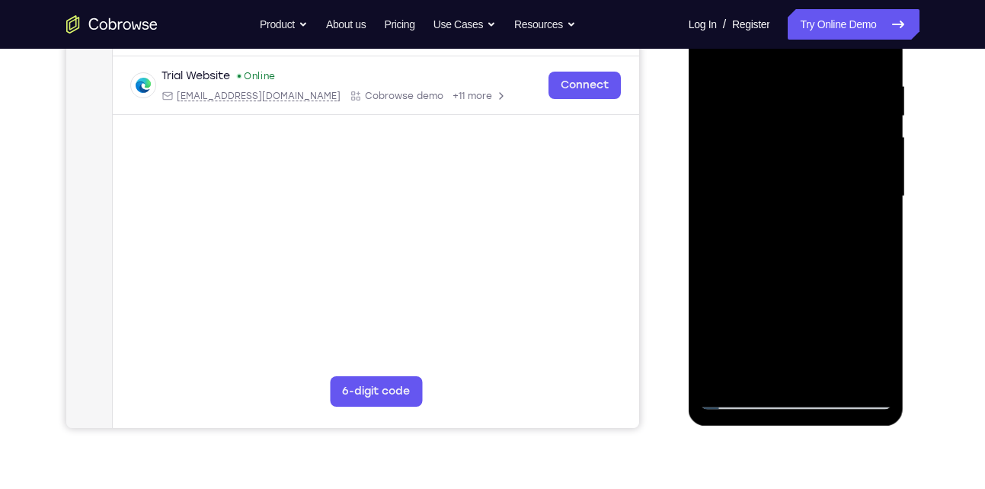
click at [793, 189] on div at bounding box center [796, 196] width 192 height 427
drag, startPoint x: 786, startPoint y: 328, endPoint x: 793, endPoint y: 239, distance: 89.4
click at [793, 239] on div at bounding box center [796, 196] width 192 height 427
drag, startPoint x: 780, startPoint y: 315, endPoint x: 784, endPoint y: 178, distance: 137.2
click at [784, 178] on div at bounding box center [796, 196] width 192 height 427
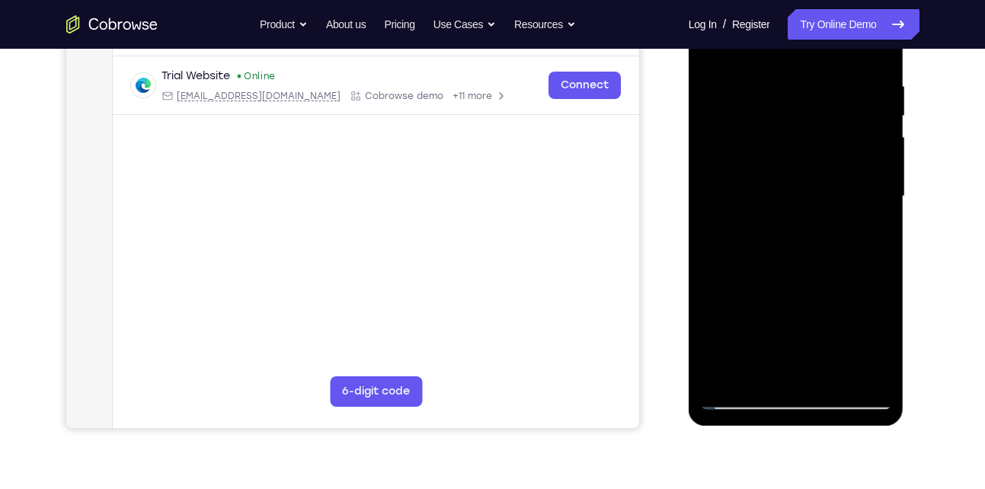
scroll to position [345, 0]
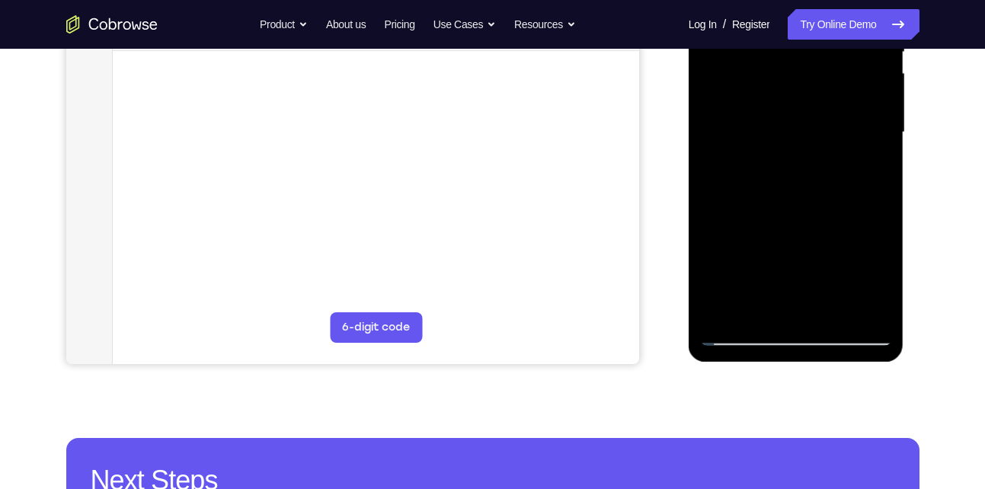
click at [723, 311] on div at bounding box center [796, 132] width 192 height 427
click at [828, 309] on div at bounding box center [796, 132] width 192 height 427
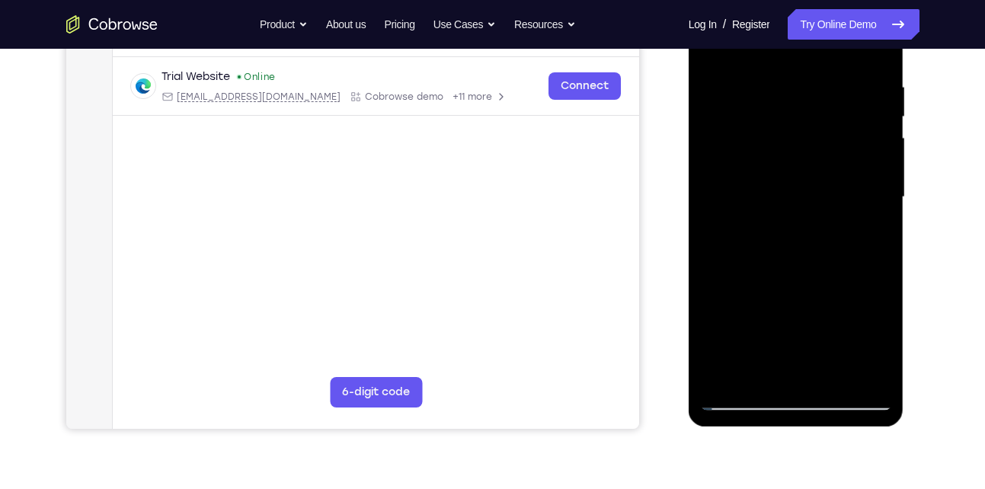
scroll to position [277, 0]
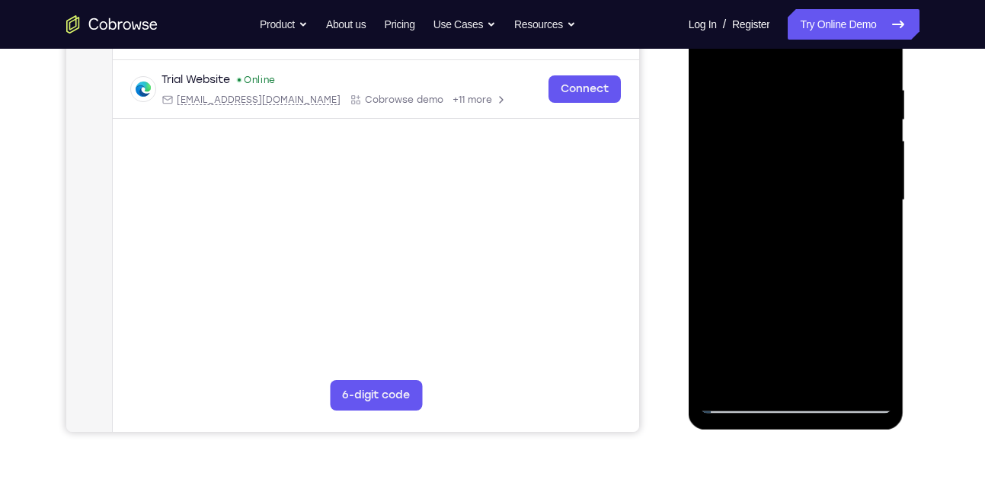
click at [788, 241] on div at bounding box center [796, 200] width 192 height 427
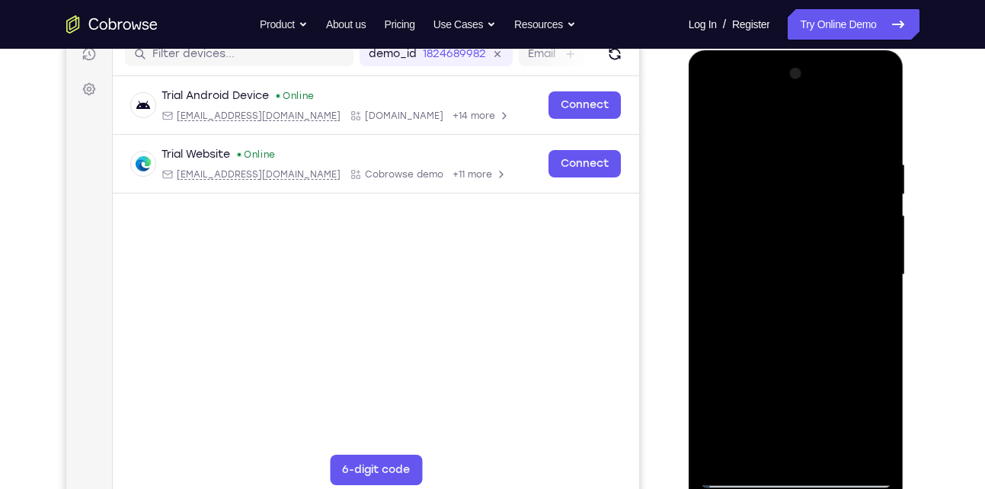
scroll to position [199, 0]
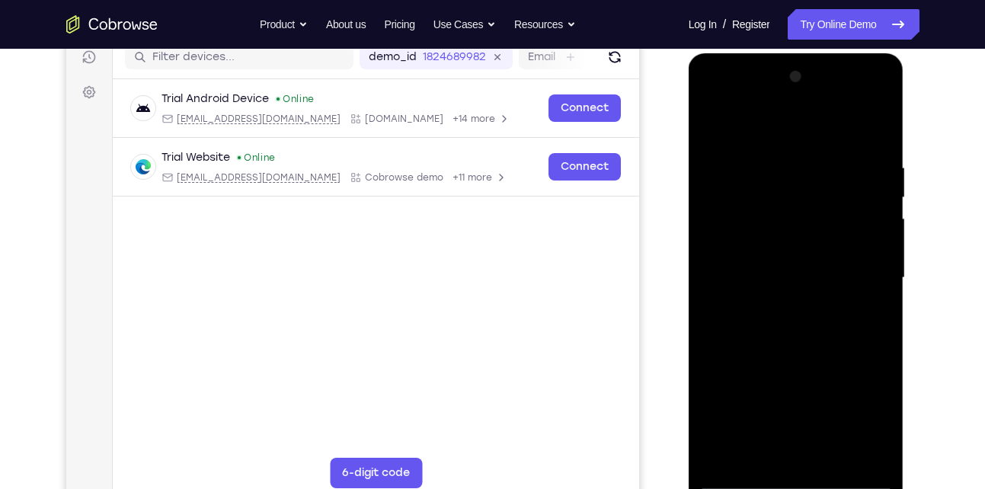
click at [713, 130] on div at bounding box center [796, 278] width 192 height 427
drag, startPoint x: 779, startPoint y: 177, endPoint x: 802, endPoint y: 331, distance: 155.6
click at [802, 331] on div at bounding box center [796, 278] width 192 height 427
drag, startPoint x: 791, startPoint y: 209, endPoint x: 784, endPoint y: 362, distance: 153.4
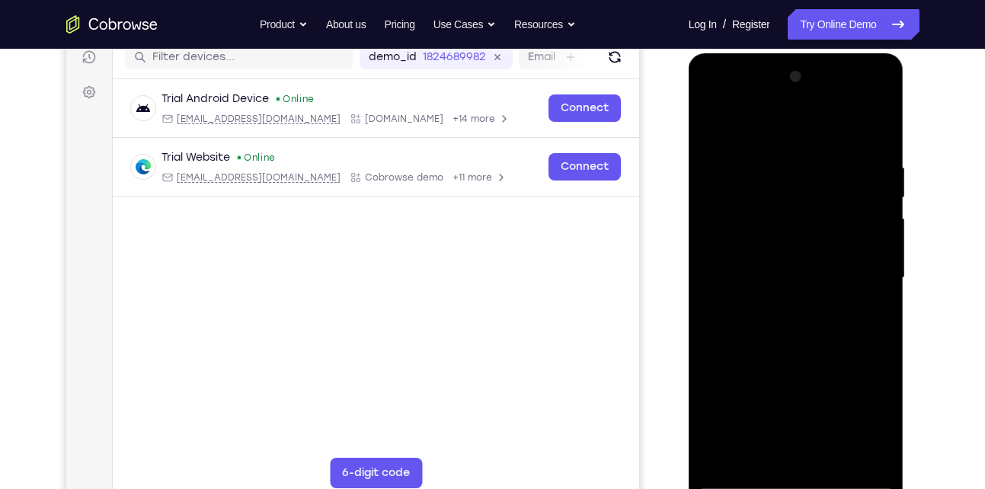
click at [784, 362] on div at bounding box center [796, 278] width 192 height 427
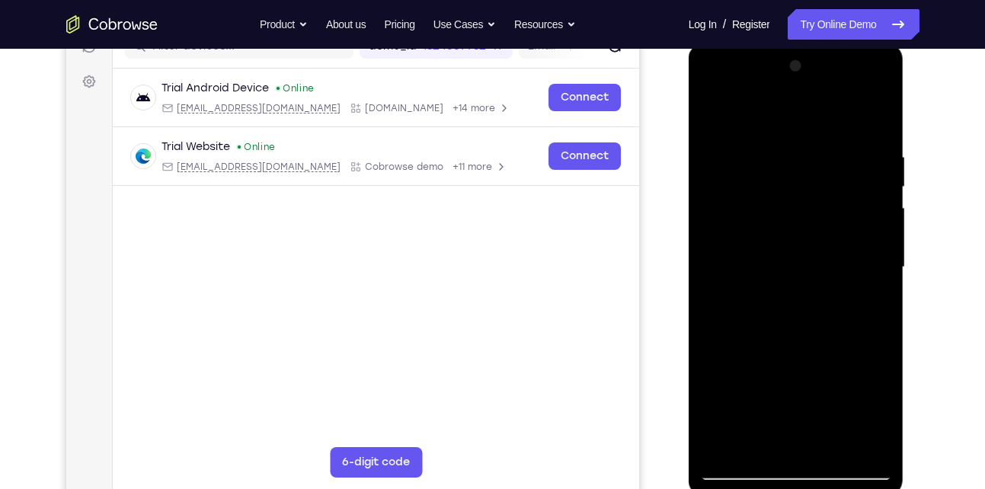
scroll to position [209, 0]
click at [883, 344] on div at bounding box center [796, 268] width 192 height 427
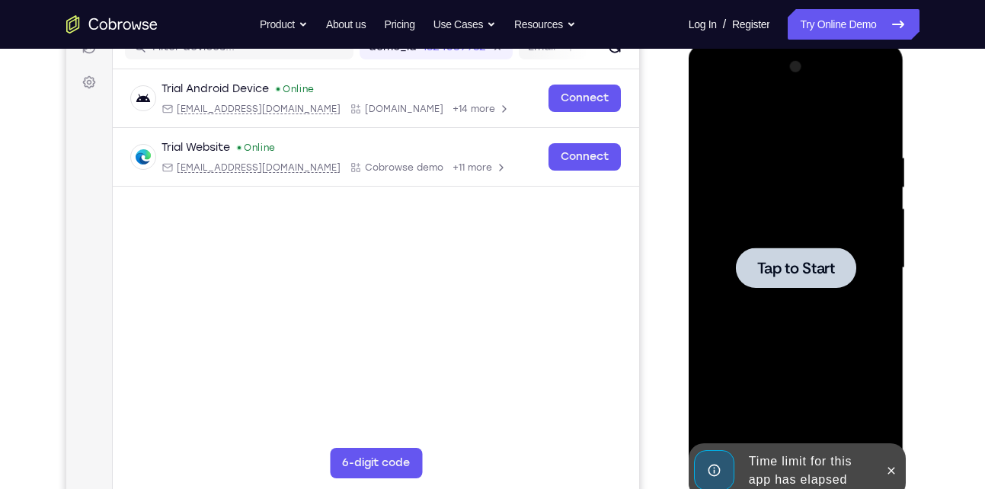
click at [883, 344] on div at bounding box center [796, 268] width 192 height 427
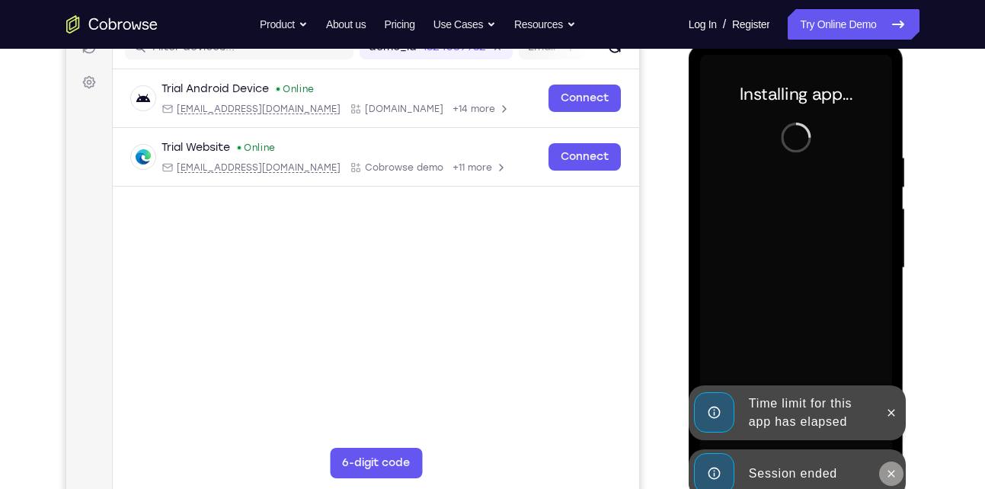
click at [898, 476] on icon at bounding box center [892, 474] width 12 height 12
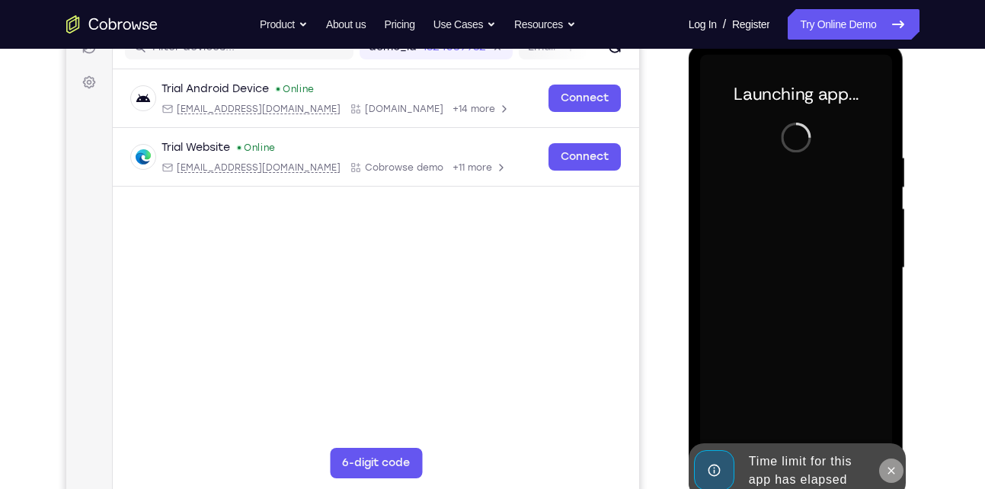
click at [896, 463] on button at bounding box center [892, 471] width 24 height 24
